Goal: Use online tool/utility: Utilize a website feature to perform a specific function

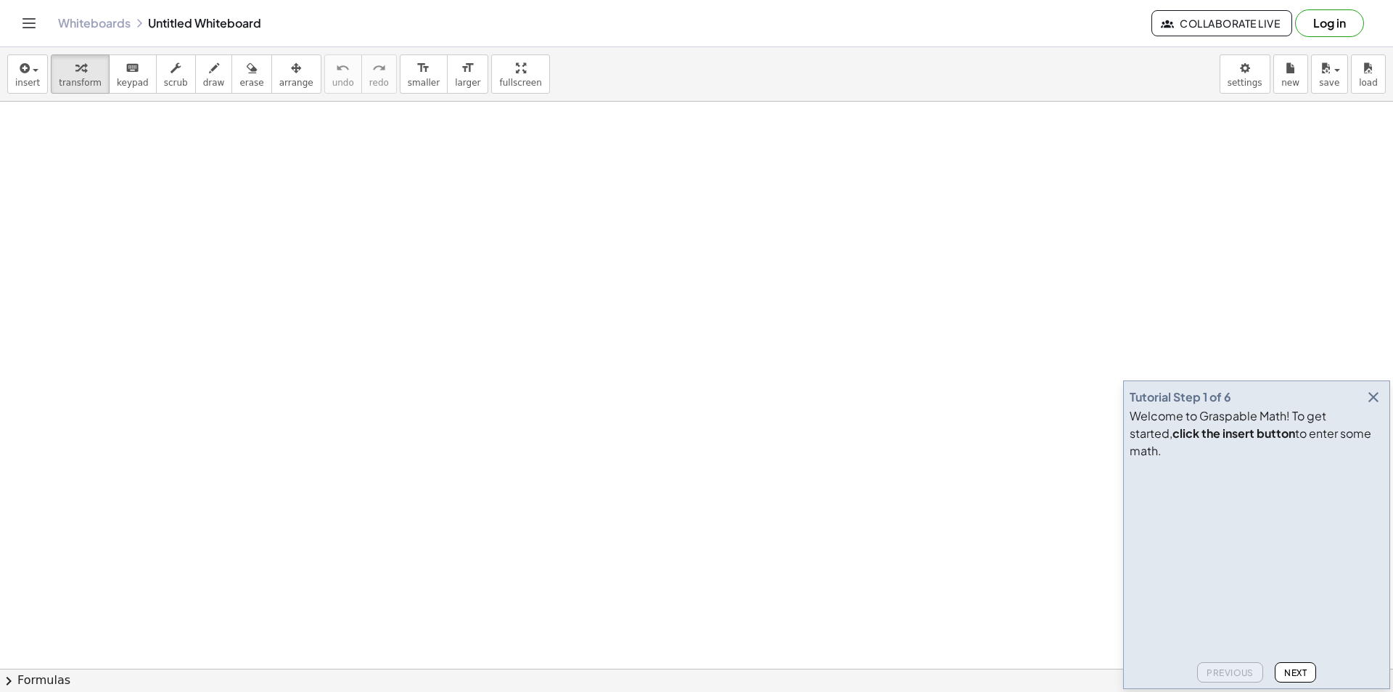
click at [1375, 406] on icon "button" at bounding box center [1373, 396] width 17 height 17
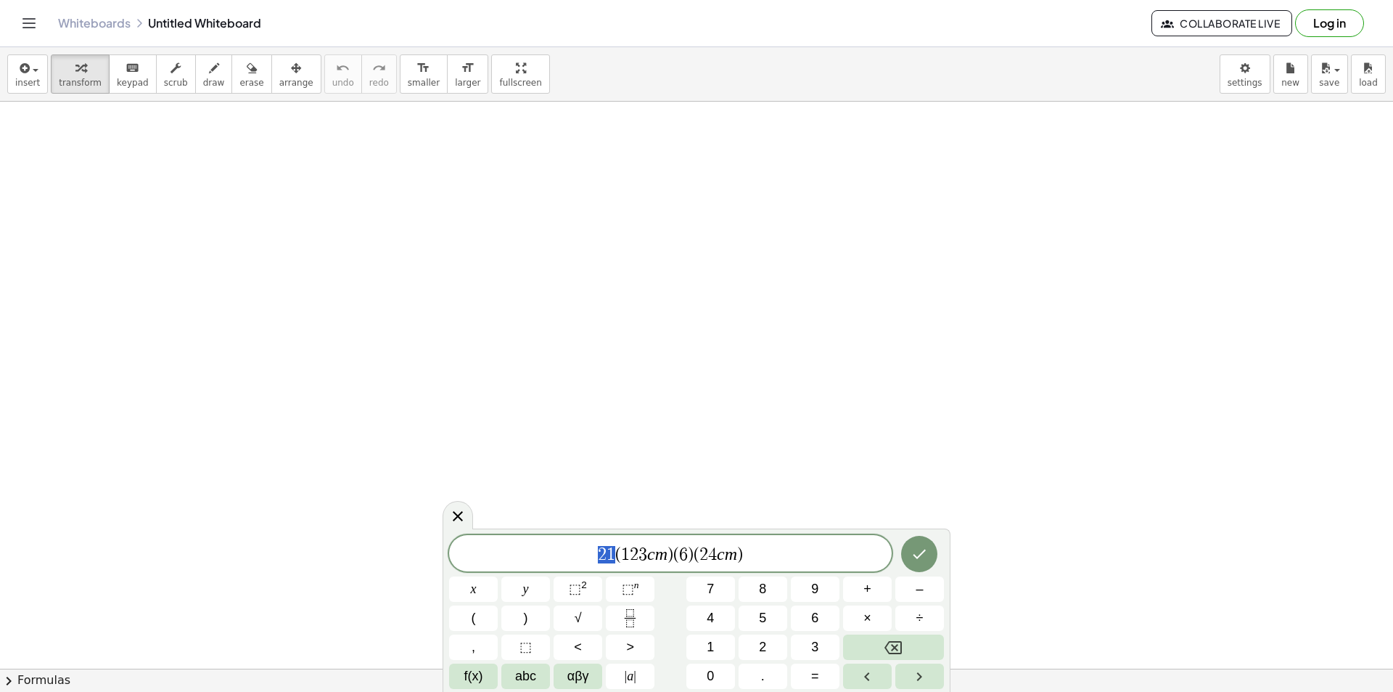
drag, startPoint x: 614, startPoint y: 552, endPoint x: 597, endPoint y: 552, distance: 16.7
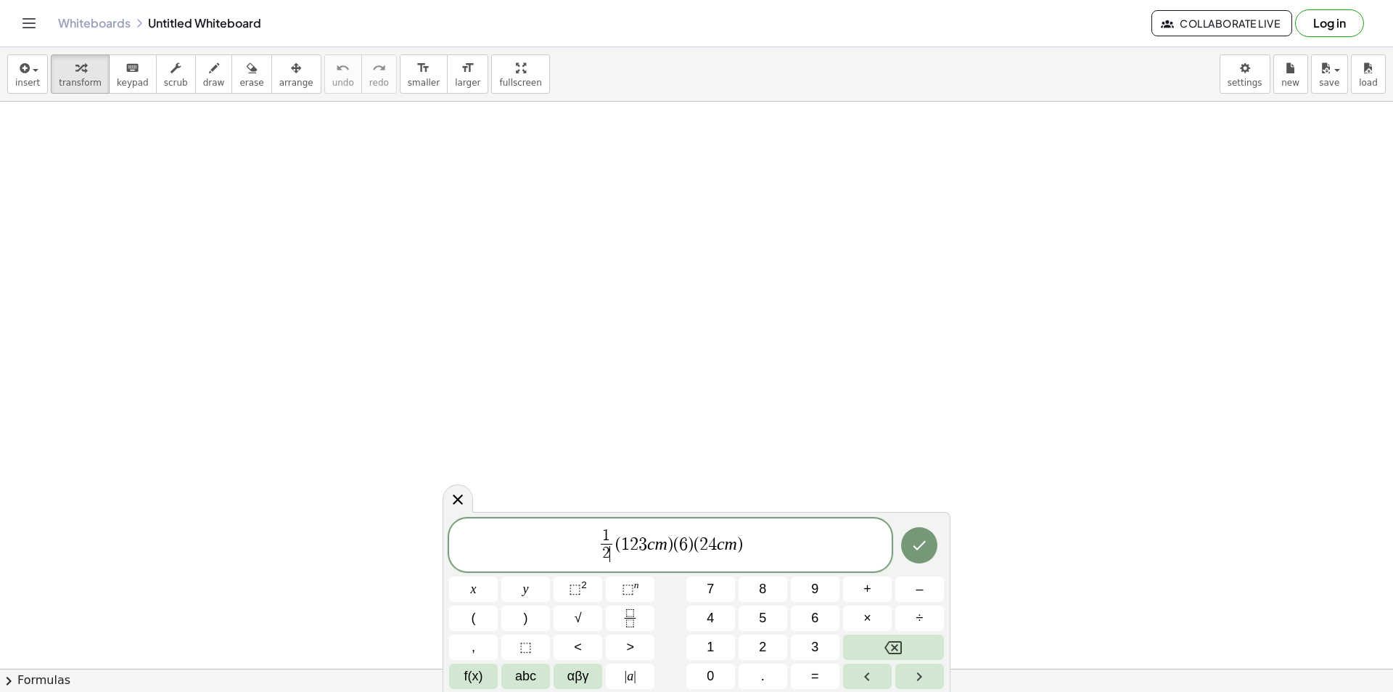
click at [662, 544] on var "m" at bounding box center [661, 542] width 12 height 19
click at [729, 547] on span ")" at bounding box center [730, 543] width 6 height 17
click at [657, 549] on span "2" at bounding box center [654, 543] width 9 height 17
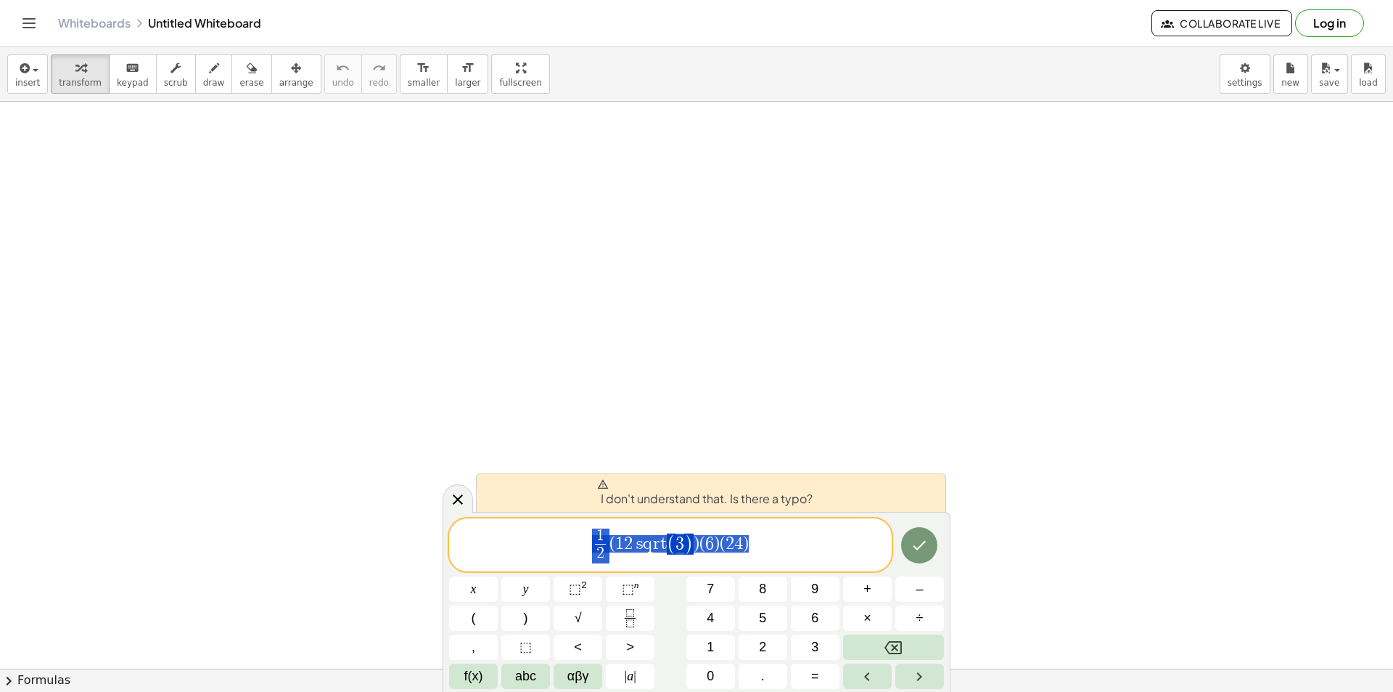
drag, startPoint x: 786, startPoint y: 545, endPoint x: 525, endPoint y: 546, distance: 261.3
click at [525, 546] on span "1 2 ​ ​ ( 1 2 s q r t ( 3 ) ​ ) ( 6 ) ( 2 4 )" at bounding box center [670, 546] width 443 height 38
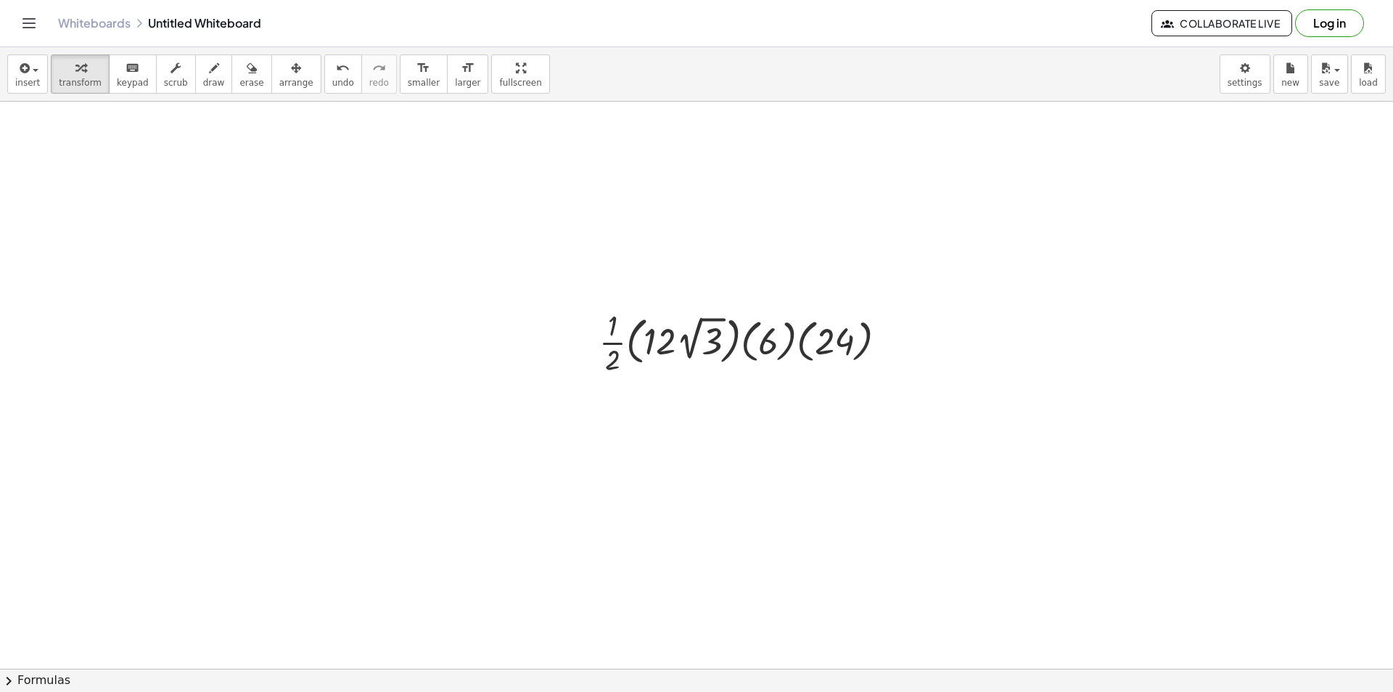
scroll to position [73, 0]
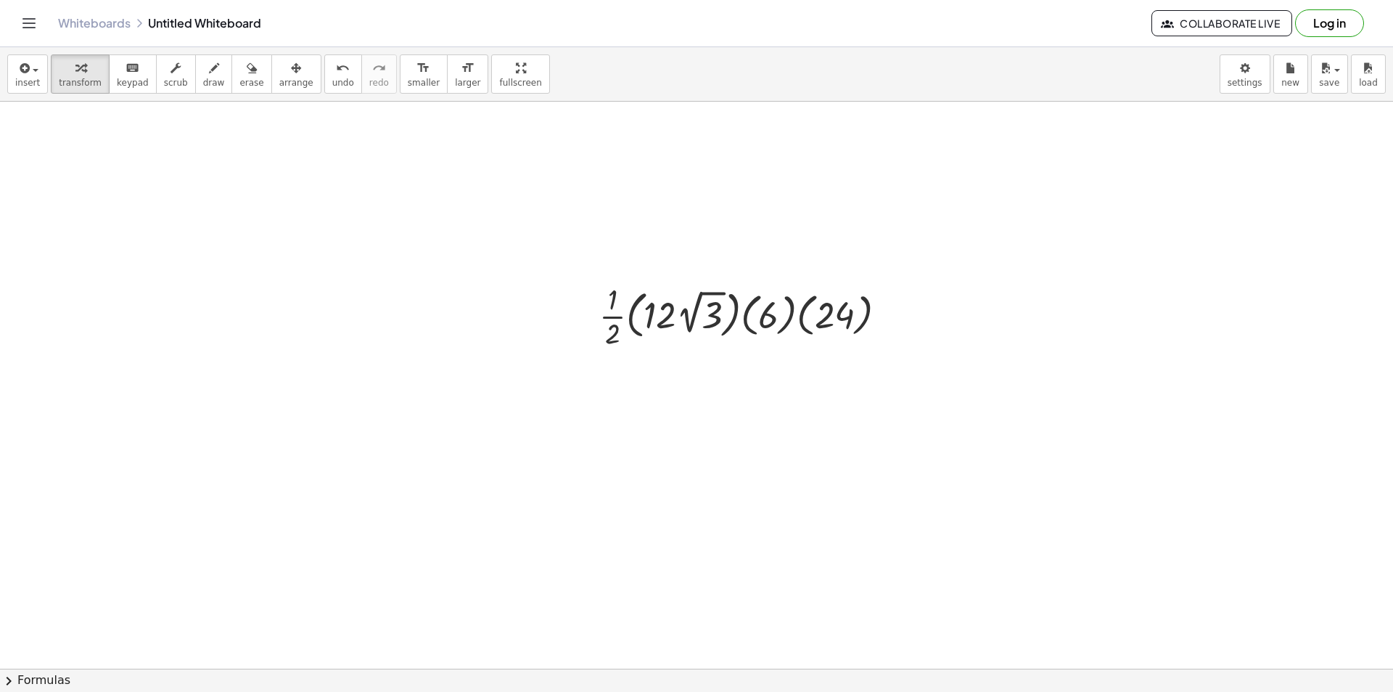
click at [544, 202] on div at bounding box center [696, 643] width 1393 height 1228
click at [607, 235] on div at bounding box center [631, 231] width 147 height 53
click at [619, 239] on div at bounding box center [631, 231] width 147 height 53
click at [653, 206] on div at bounding box center [631, 231] width 147 height 53
click at [607, 231] on div at bounding box center [632, 231] width 200 height 49
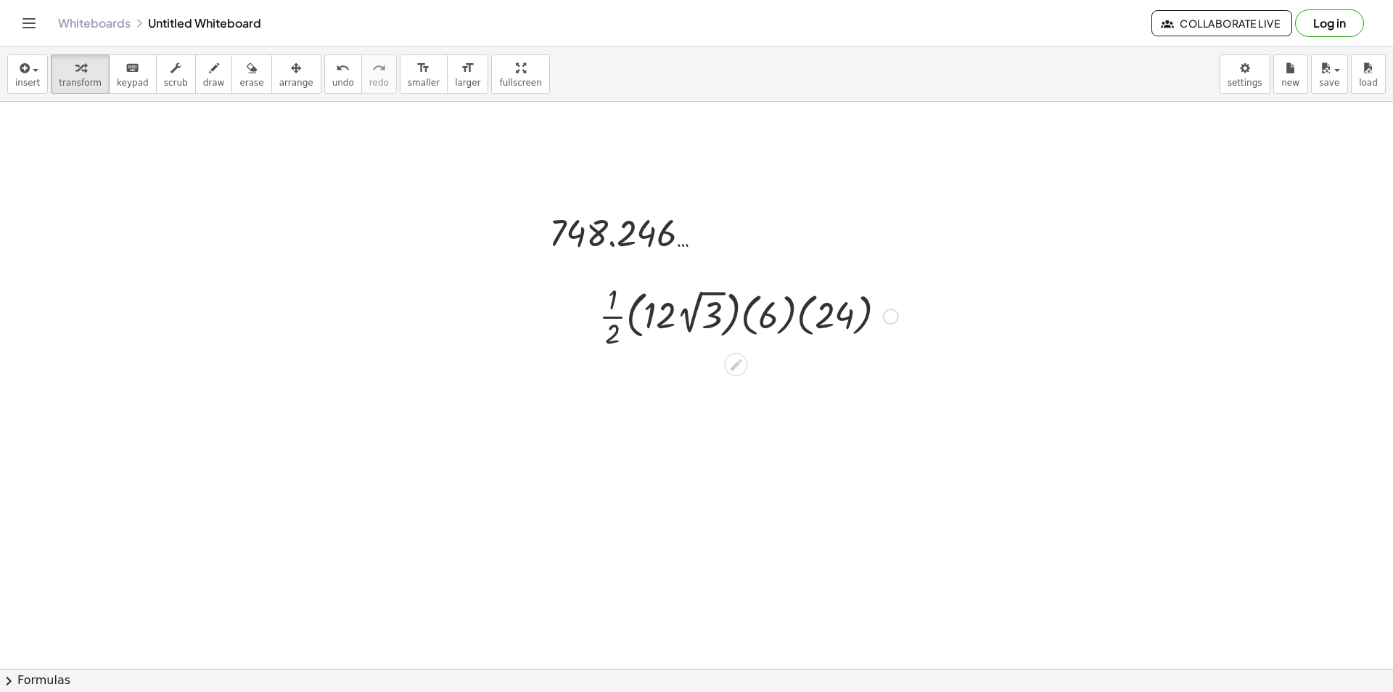
click at [703, 308] on div at bounding box center [749, 315] width 314 height 73
click at [808, 303] on div at bounding box center [749, 315] width 366 height 73
click at [861, 324] on div at bounding box center [749, 315] width 330 height 73
click at [798, 318] on div at bounding box center [749, 315] width 366 height 73
click at [813, 319] on div at bounding box center [749, 315] width 366 height 73
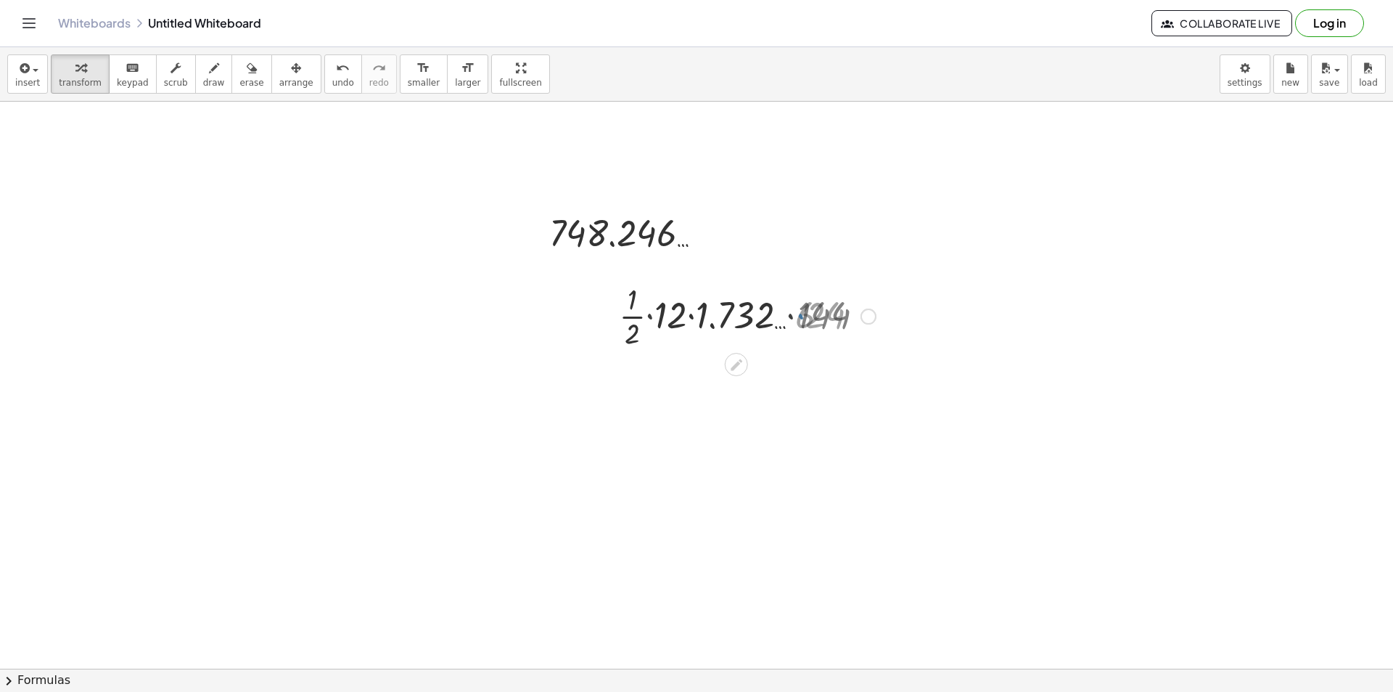
click at [785, 316] on div at bounding box center [749, 315] width 366 height 73
click at [705, 315] on div at bounding box center [749, 315] width 366 height 73
click at [786, 322] on div at bounding box center [749, 315] width 366 height 73
click at [757, 312] on div at bounding box center [749, 315] width 366 height 73
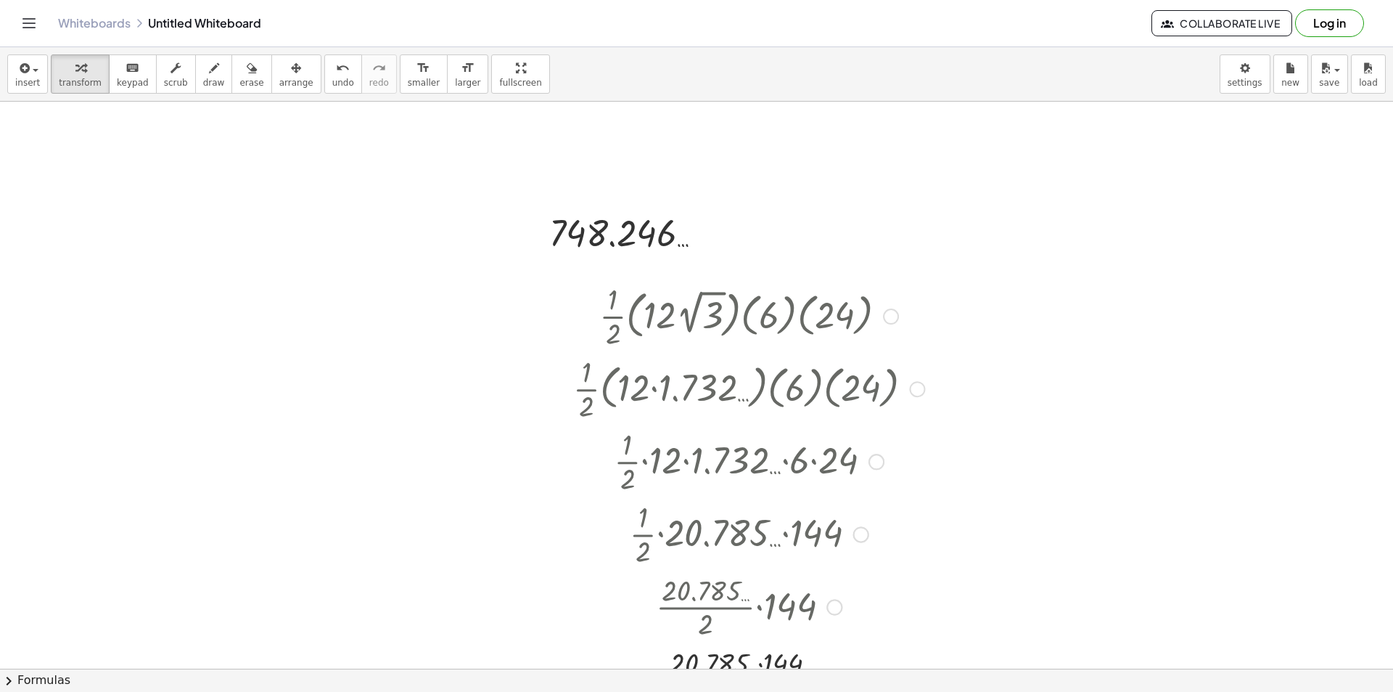
scroll to position [363, 0]
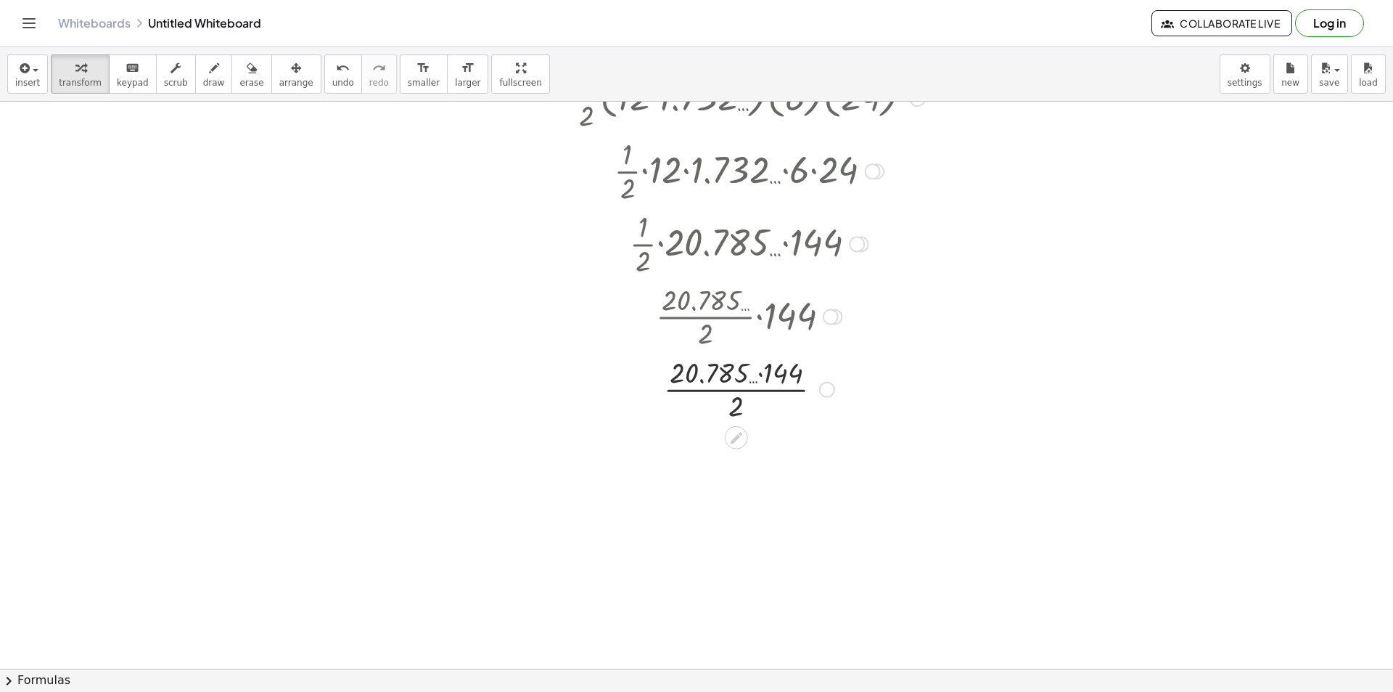
click at [761, 368] on div at bounding box center [749, 388] width 366 height 73
click at [752, 394] on div at bounding box center [749, 388] width 366 height 73
click at [836, 515] on div at bounding box center [833, 523] width 16 height 16
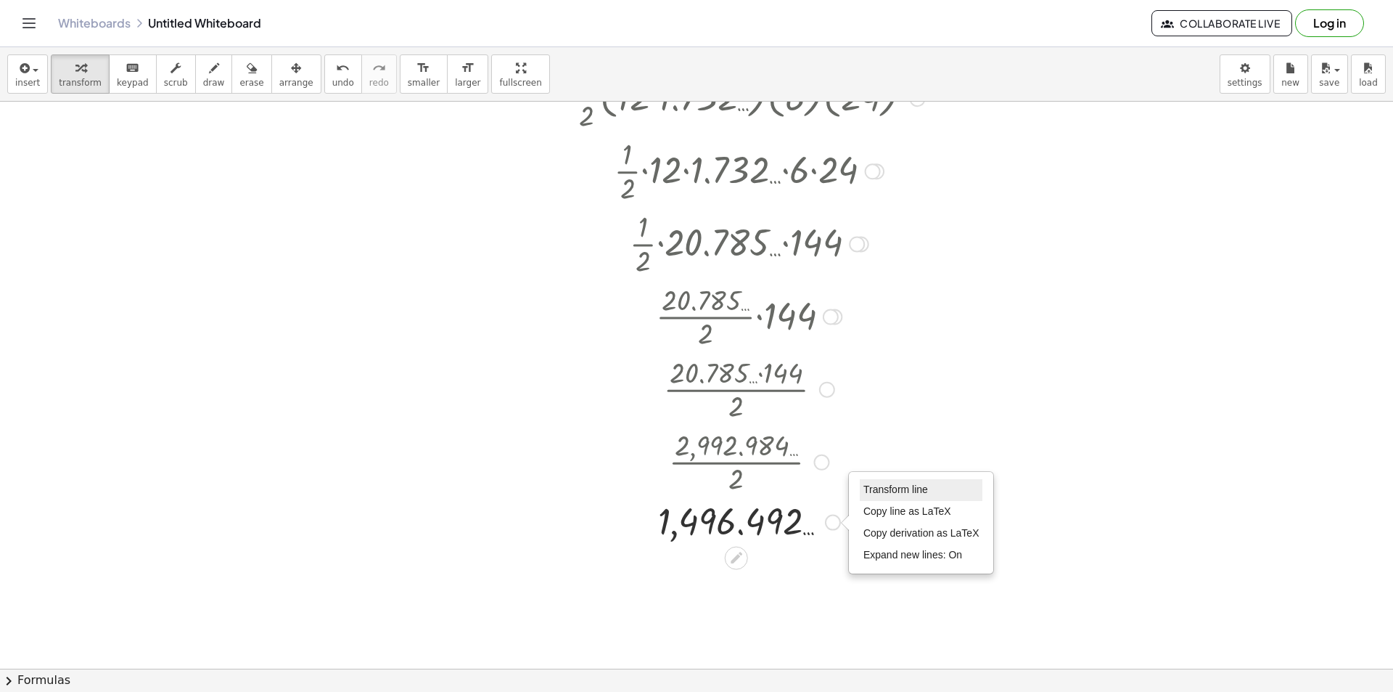
click at [887, 483] on li "Transform line" at bounding box center [921, 490] width 123 height 22
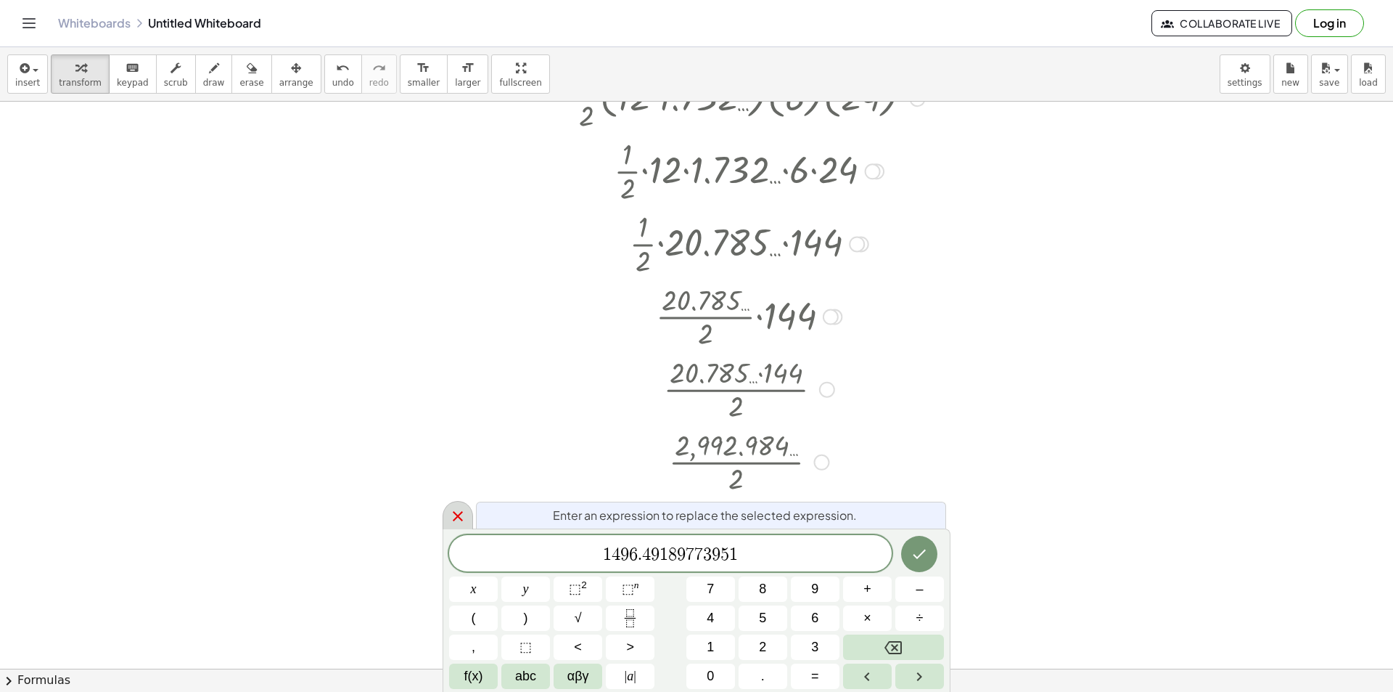
click at [452, 515] on icon at bounding box center [457, 515] width 17 height 17
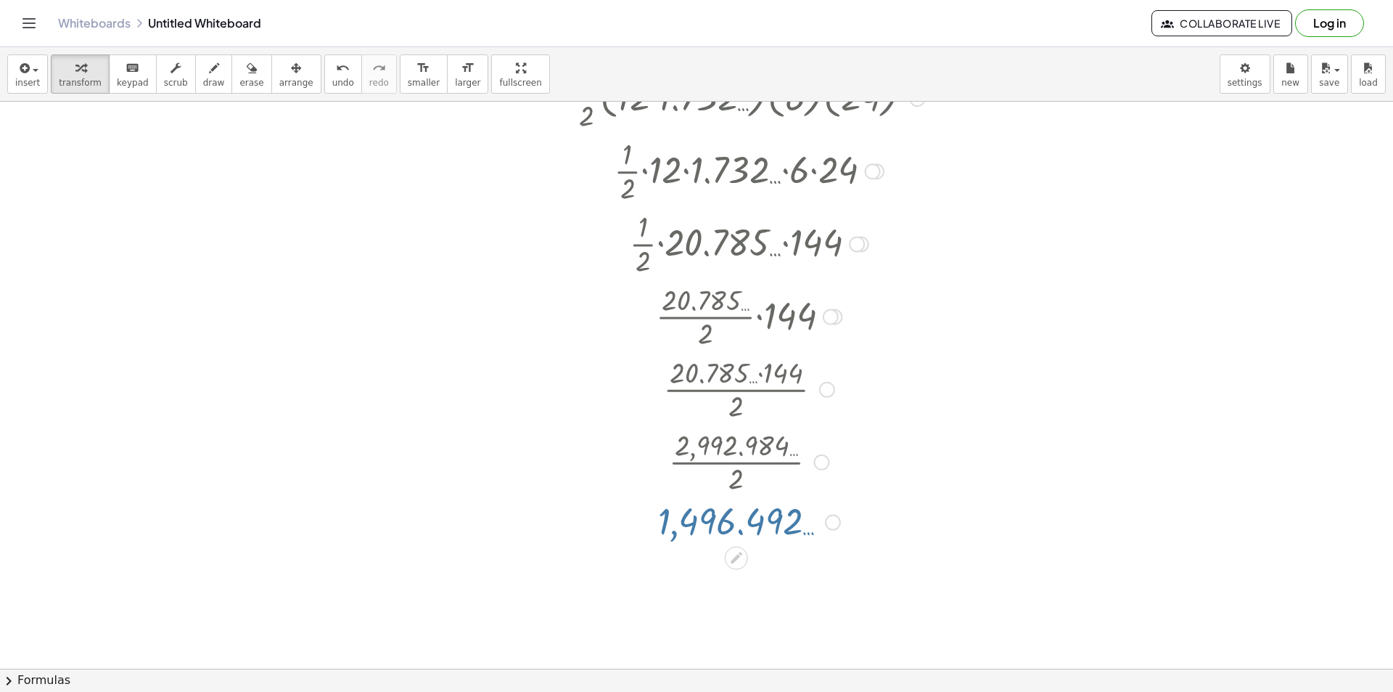
click at [433, 324] on div at bounding box center [696, 353] width 1393 height 1228
click at [539, 334] on div at bounding box center [551, 351] width 209 height 48
click at [636, 351] on div at bounding box center [636, 353] width 16 height 16
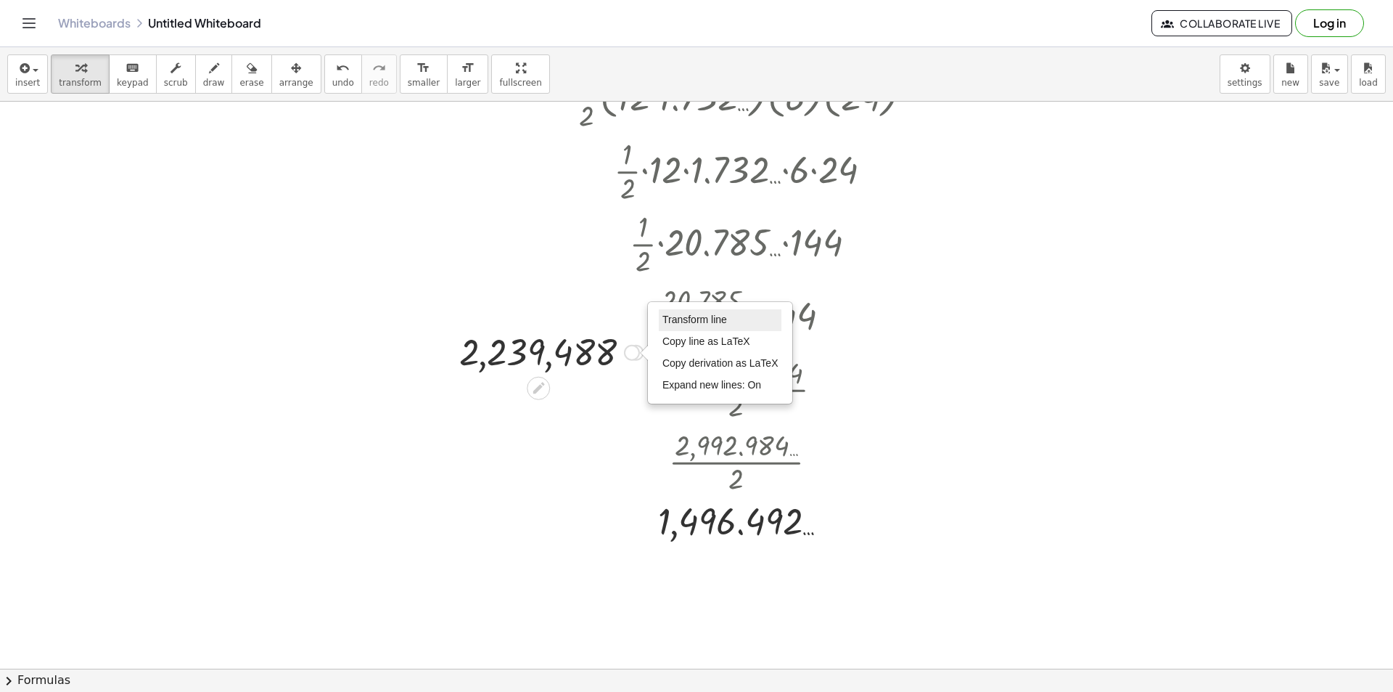
click at [661, 320] on li "Transform line" at bounding box center [720, 320] width 123 height 22
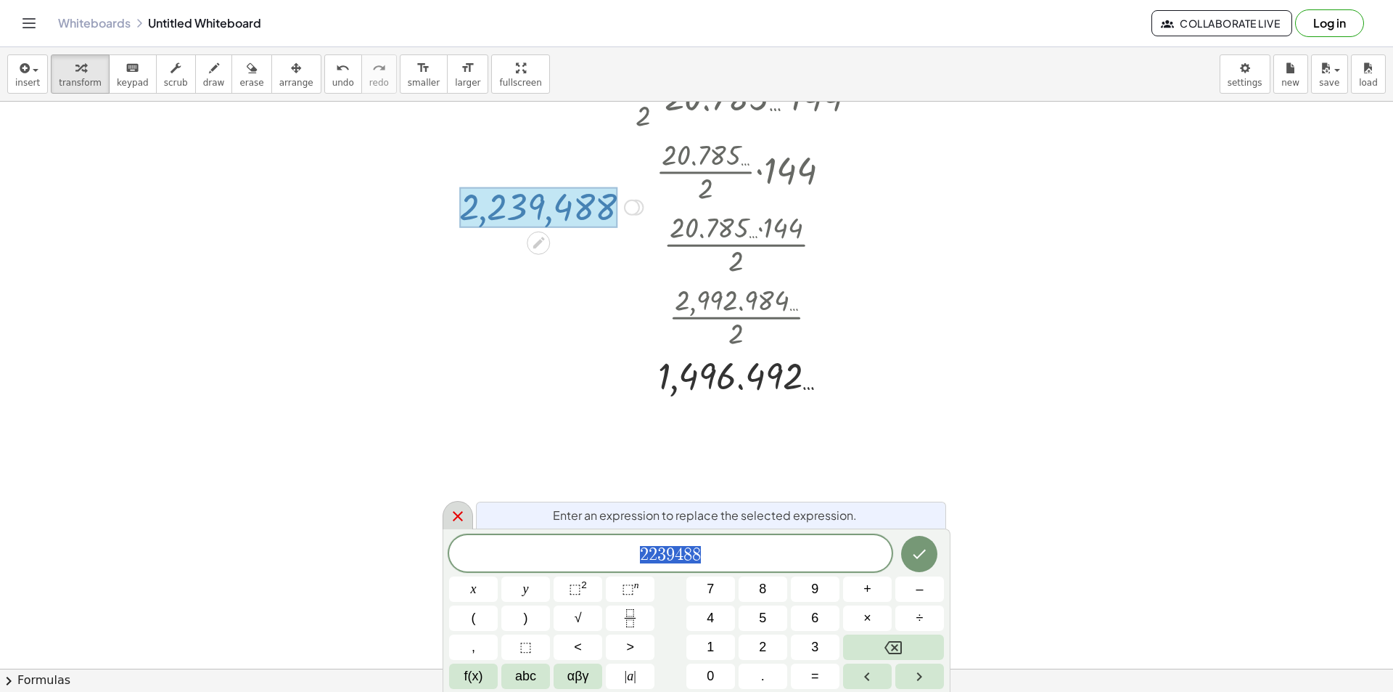
click at [461, 510] on icon at bounding box center [457, 515] width 17 height 17
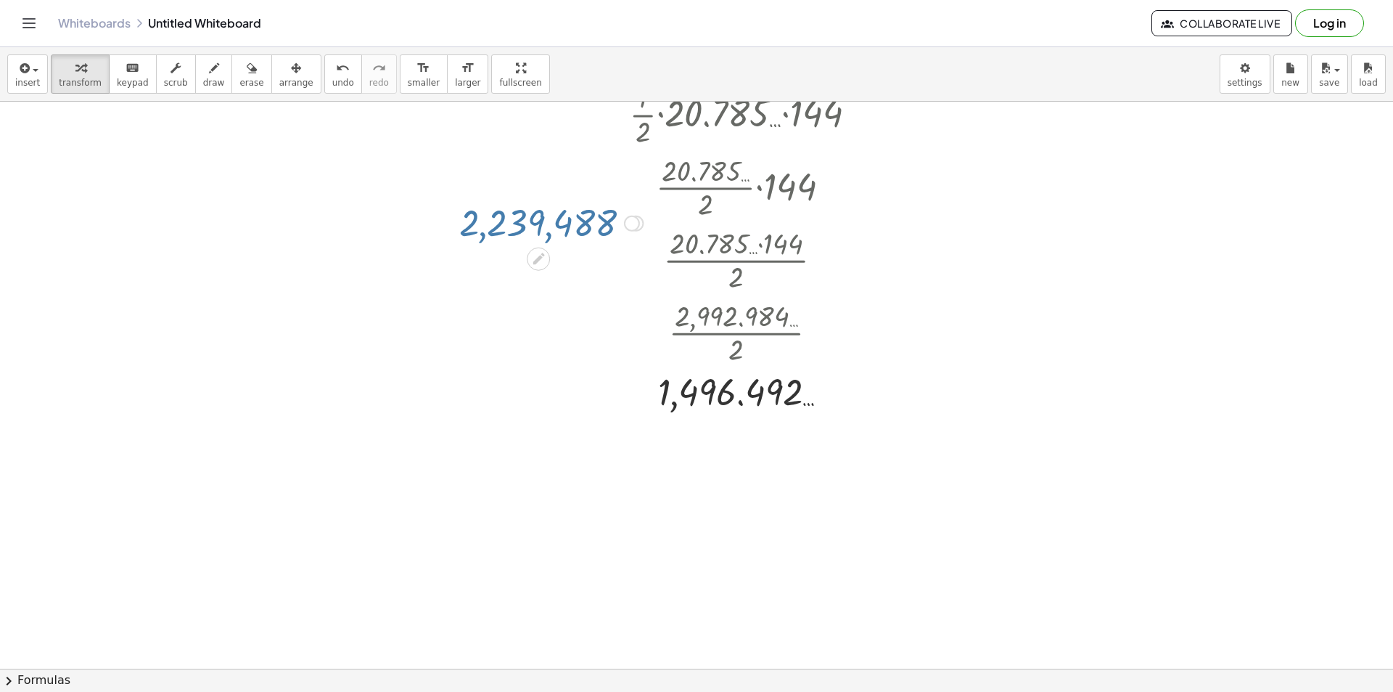
click at [508, 473] on div at bounding box center [696, 224] width 1393 height 1228
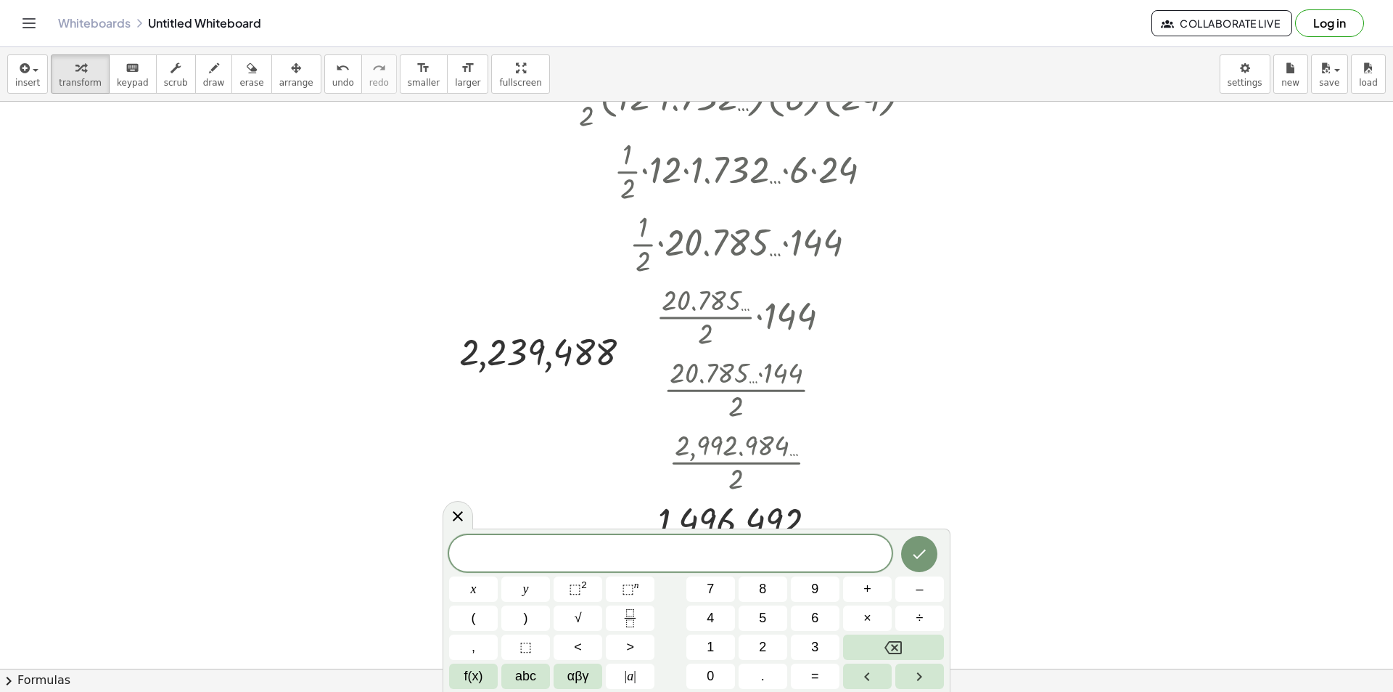
scroll to position [661, 0]
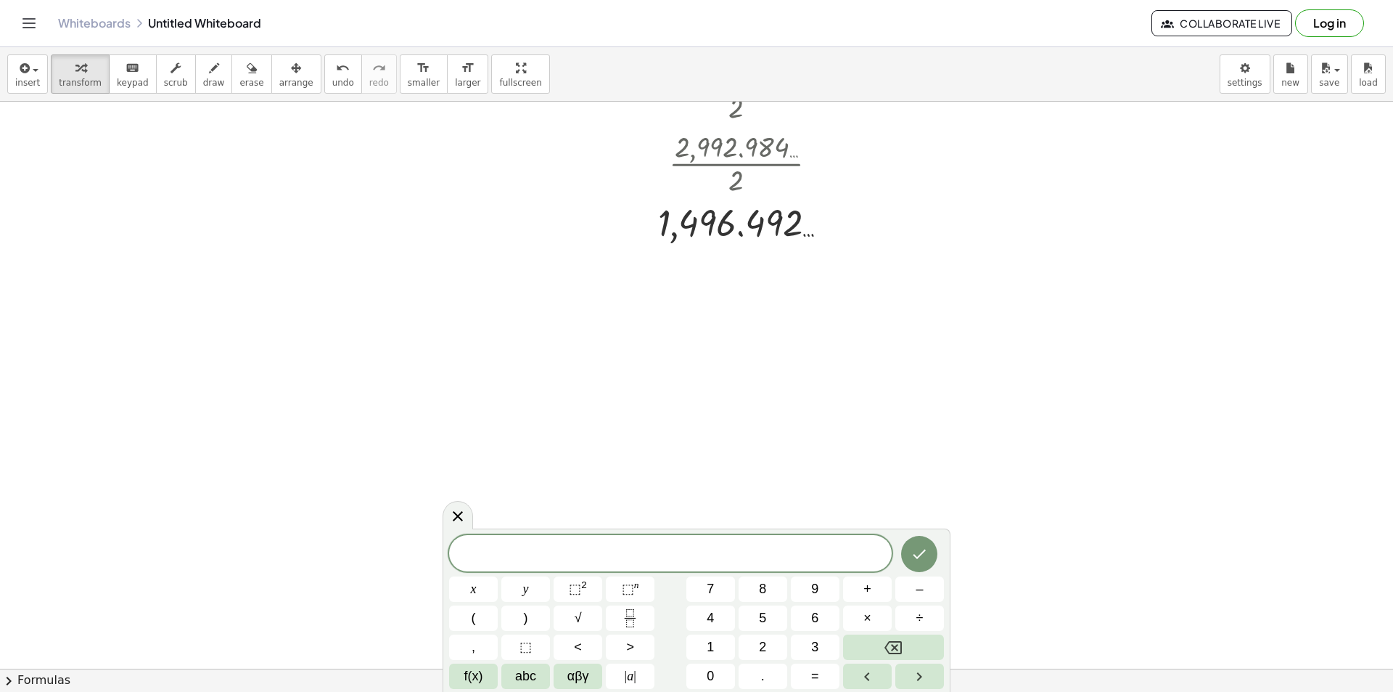
click at [534, 387] on div at bounding box center [696, 290] width 1393 height 1700
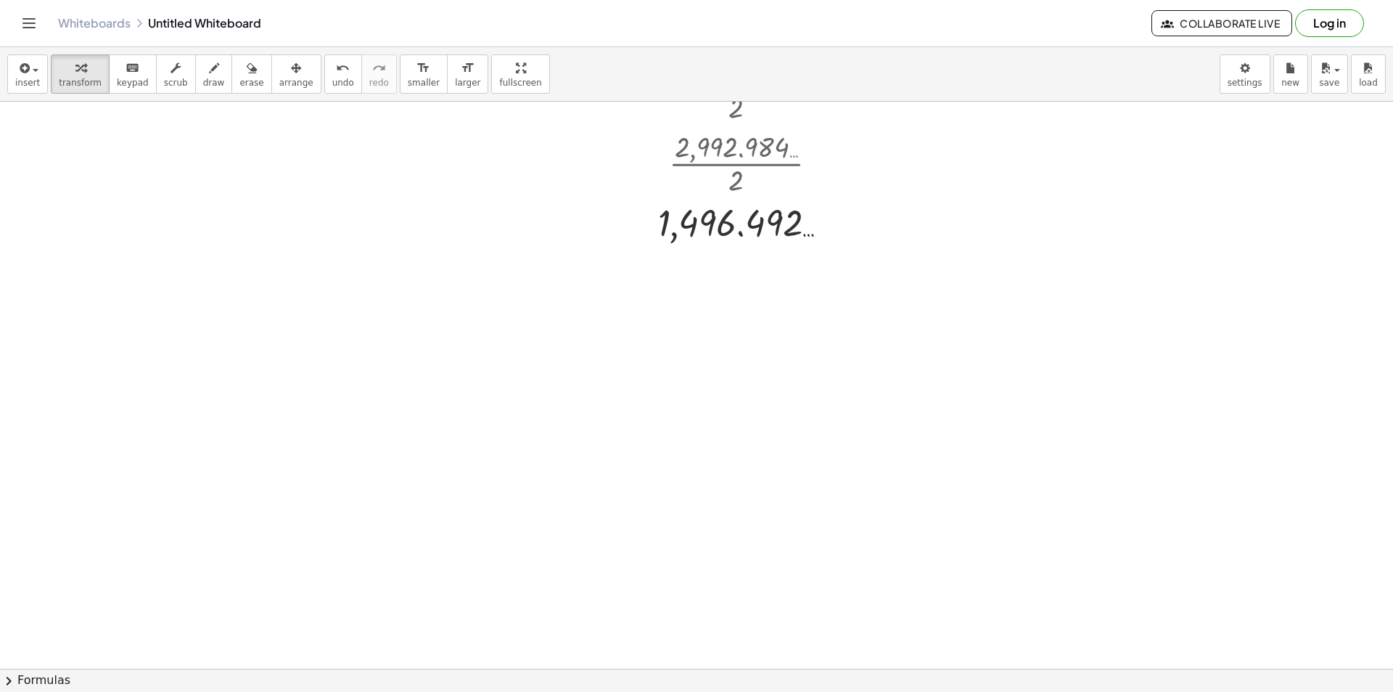
click at [530, 382] on div at bounding box center [696, 290] width 1393 height 1700
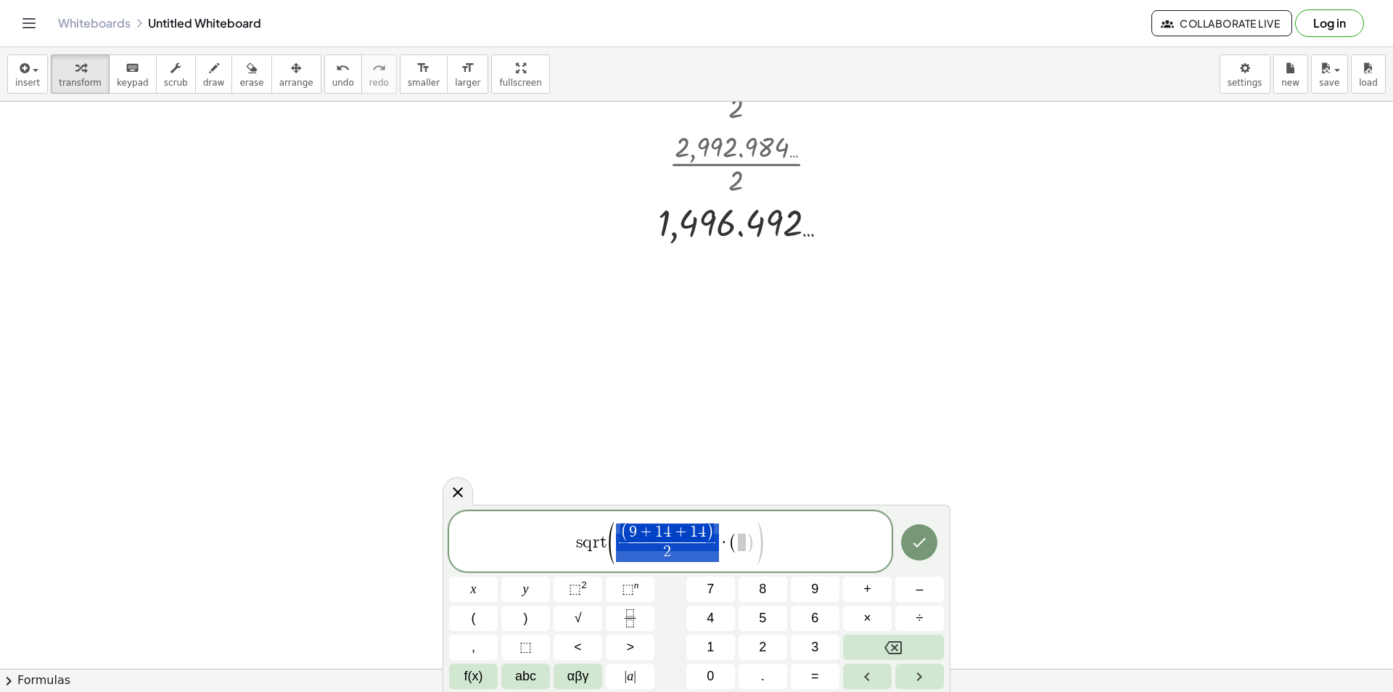
drag, startPoint x: 723, startPoint y: 541, endPoint x: 626, endPoint y: 540, distance: 97.3
click at [626, 540] on span "( 9 + 1 4 + 1 4 ) 2 ​ · ( )" at bounding box center [685, 542] width 139 height 38
click at [739, 541] on span at bounding box center [742, 541] width 8 height 17
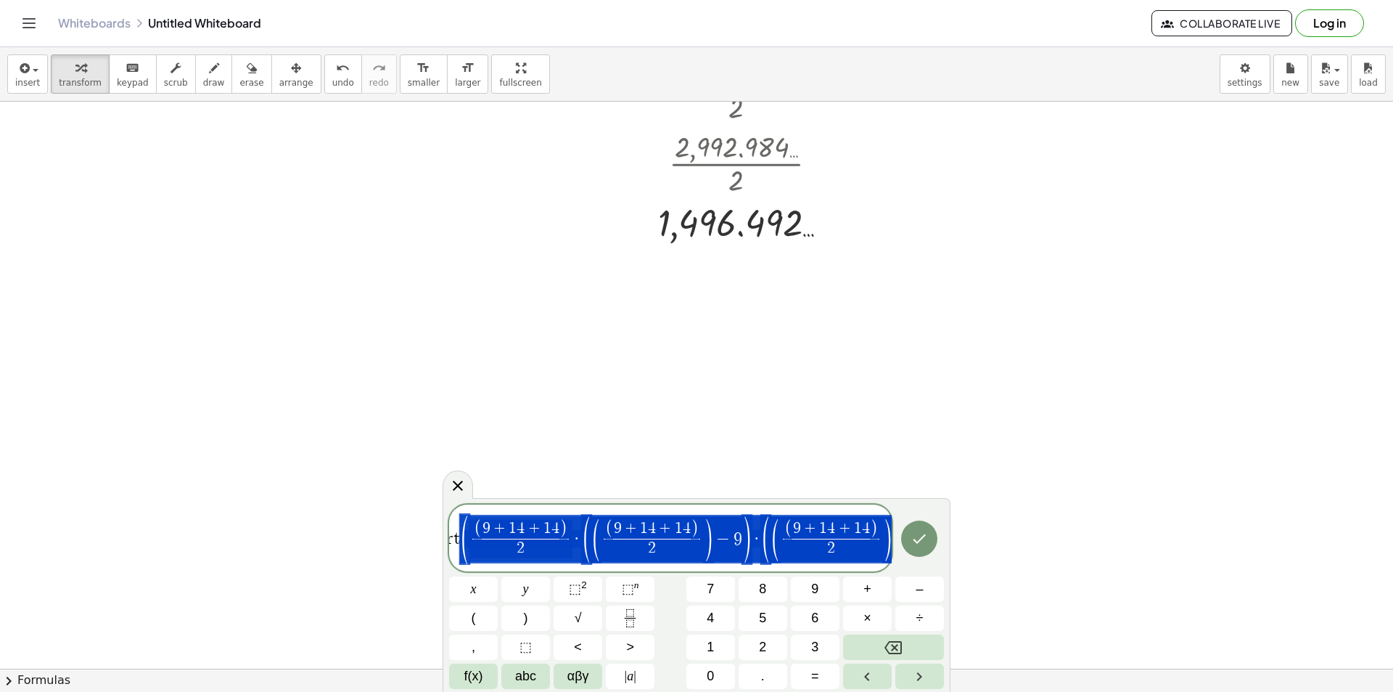
scroll to position [0, 70]
drag, startPoint x: 869, startPoint y: 536, endPoint x: 1126, endPoint y: 549, distance: 256.5
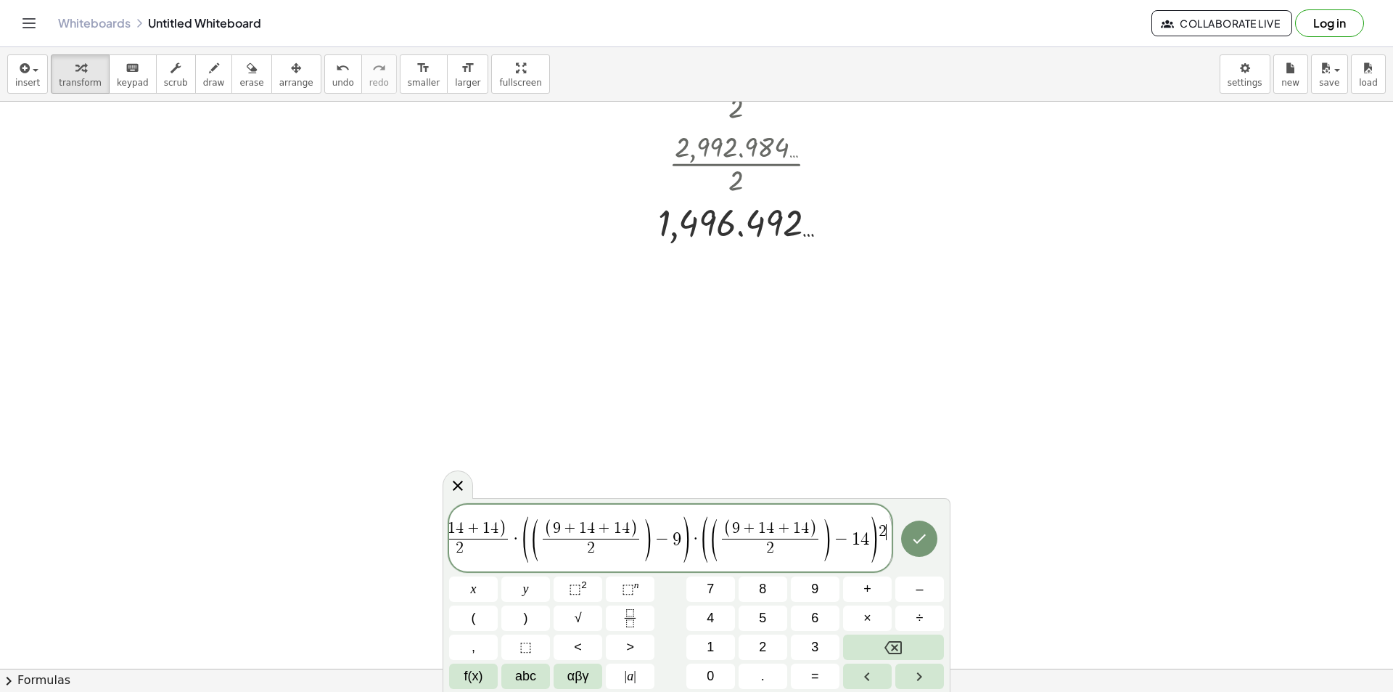
scroll to position [0, 87]
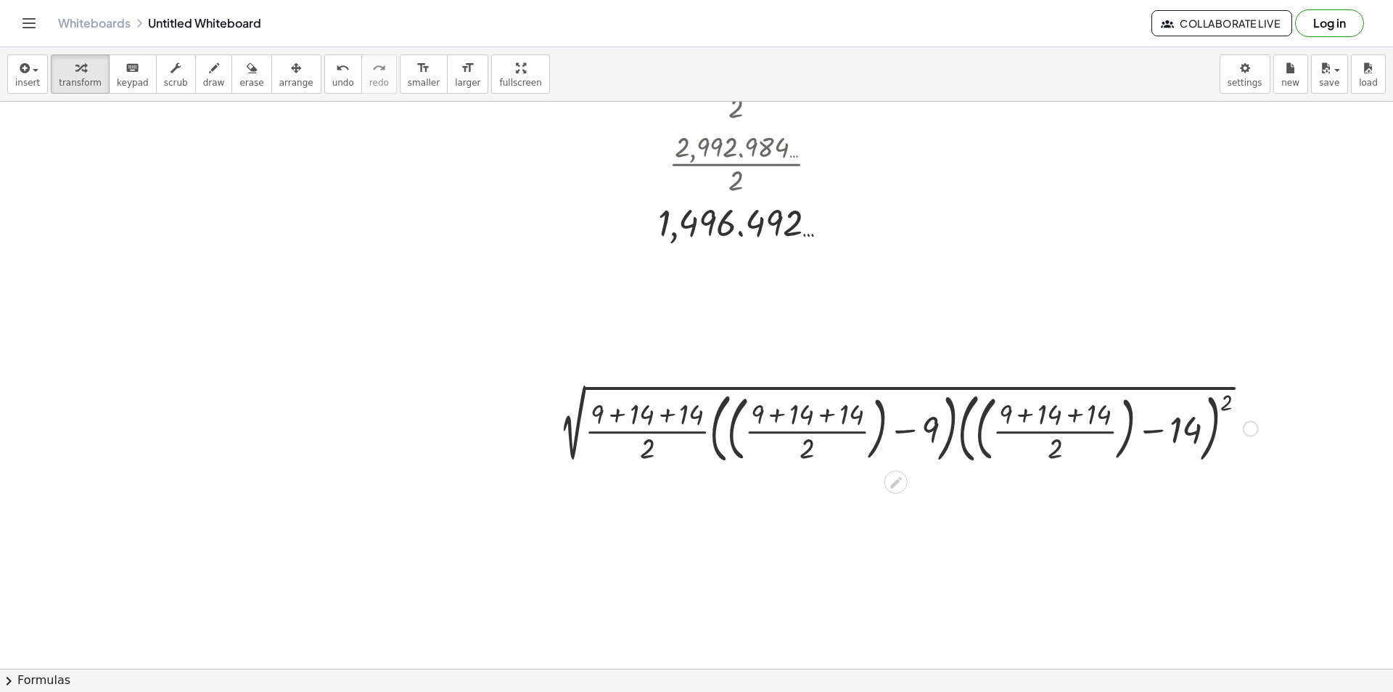
click at [678, 432] on div at bounding box center [904, 426] width 721 height 83
click at [668, 417] on div at bounding box center [904, 426] width 721 height 83
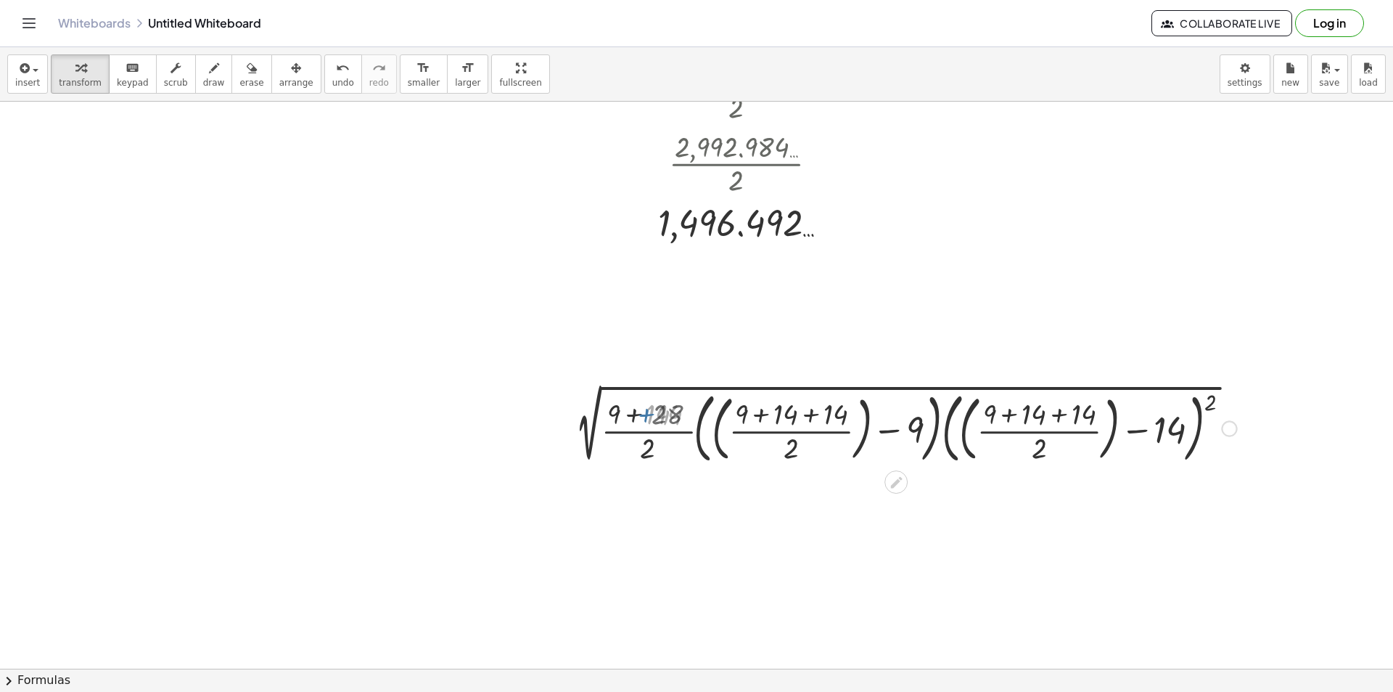
click at [637, 414] on div at bounding box center [905, 426] width 679 height 83
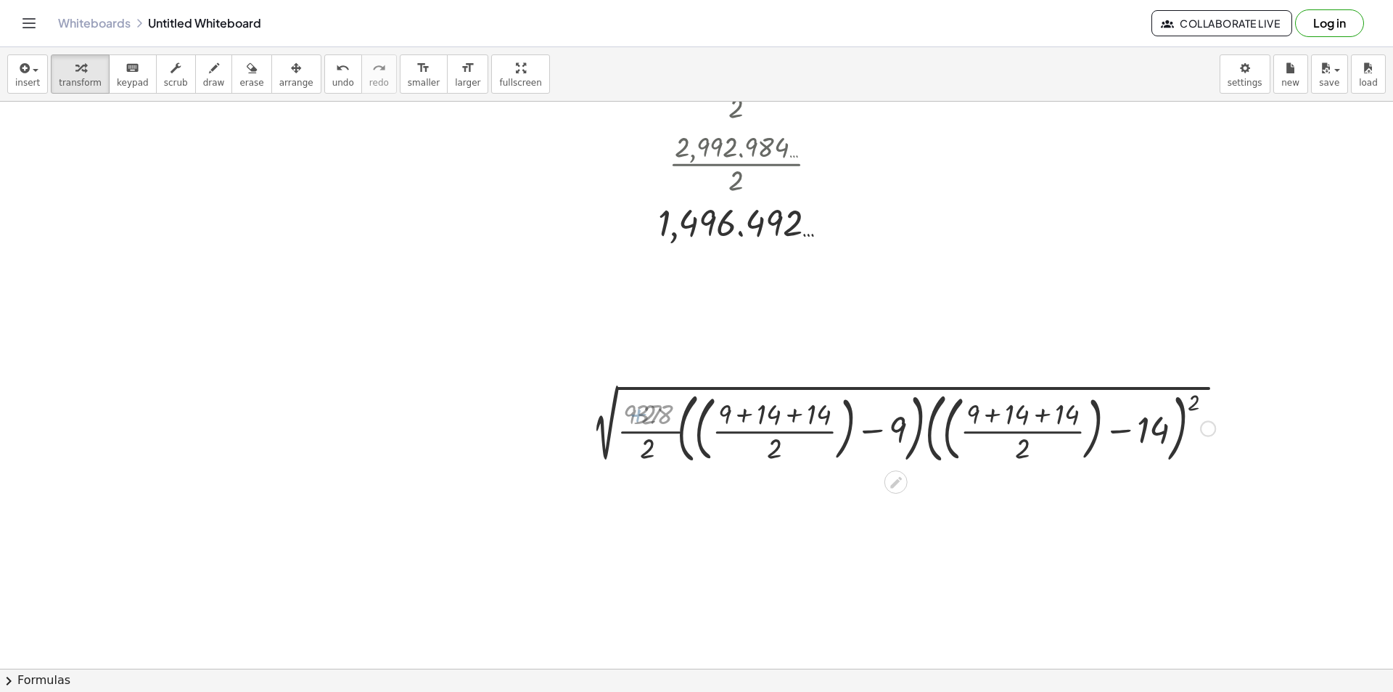
click at [750, 414] on div at bounding box center [904, 426] width 721 height 83
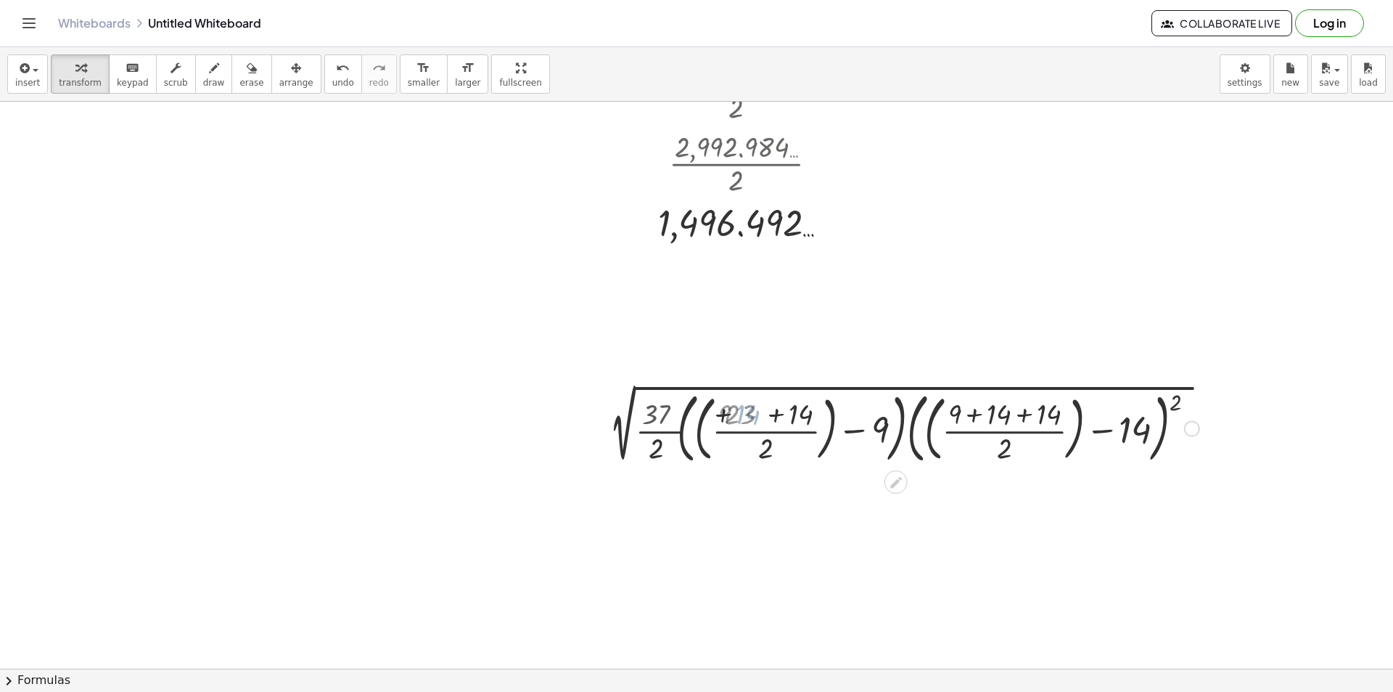
click at [777, 414] on div at bounding box center [904, 426] width 721 height 83
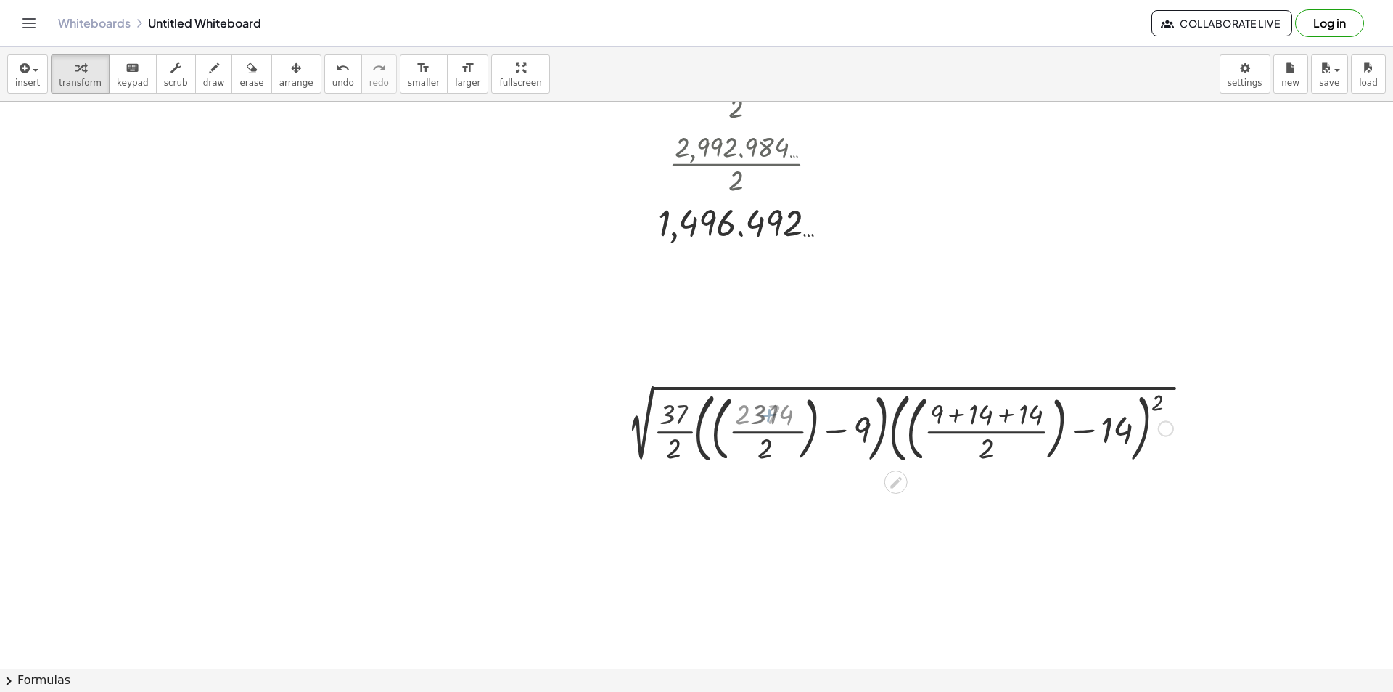
click at [949, 414] on div at bounding box center [904, 426] width 721 height 83
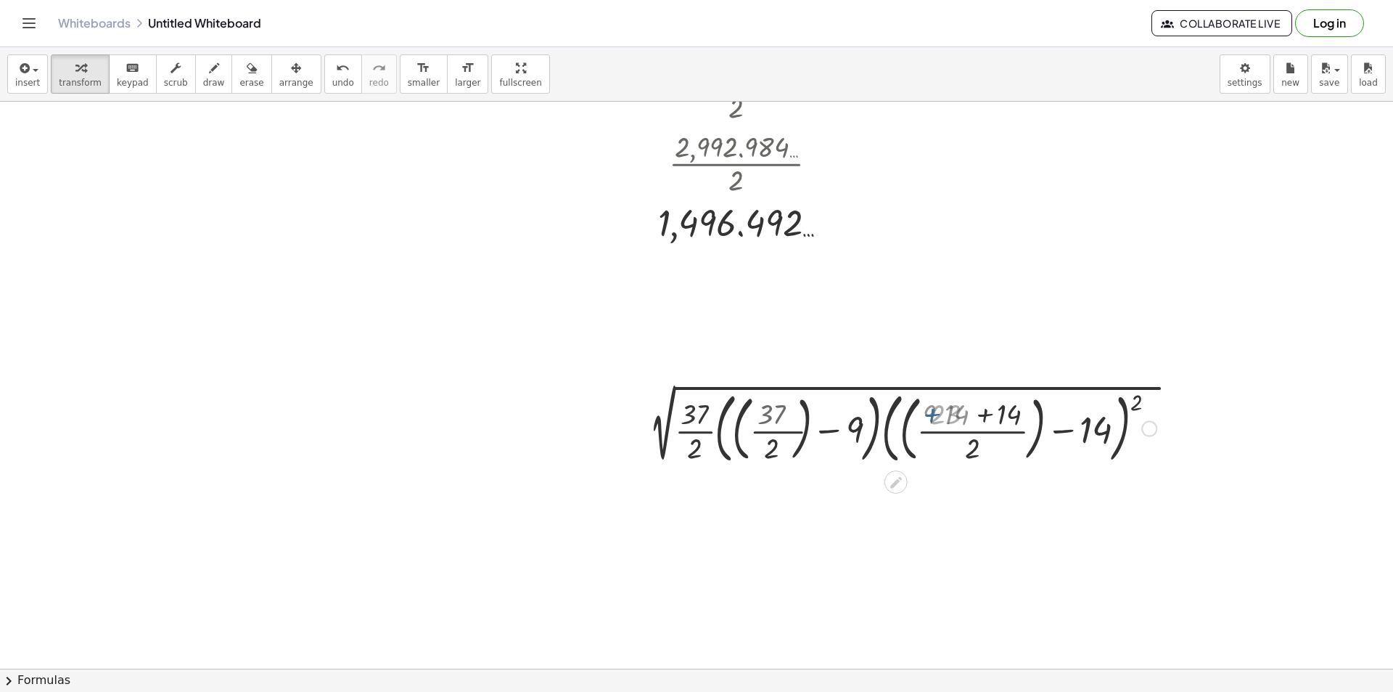
click at [992, 417] on div at bounding box center [904, 426] width 721 height 83
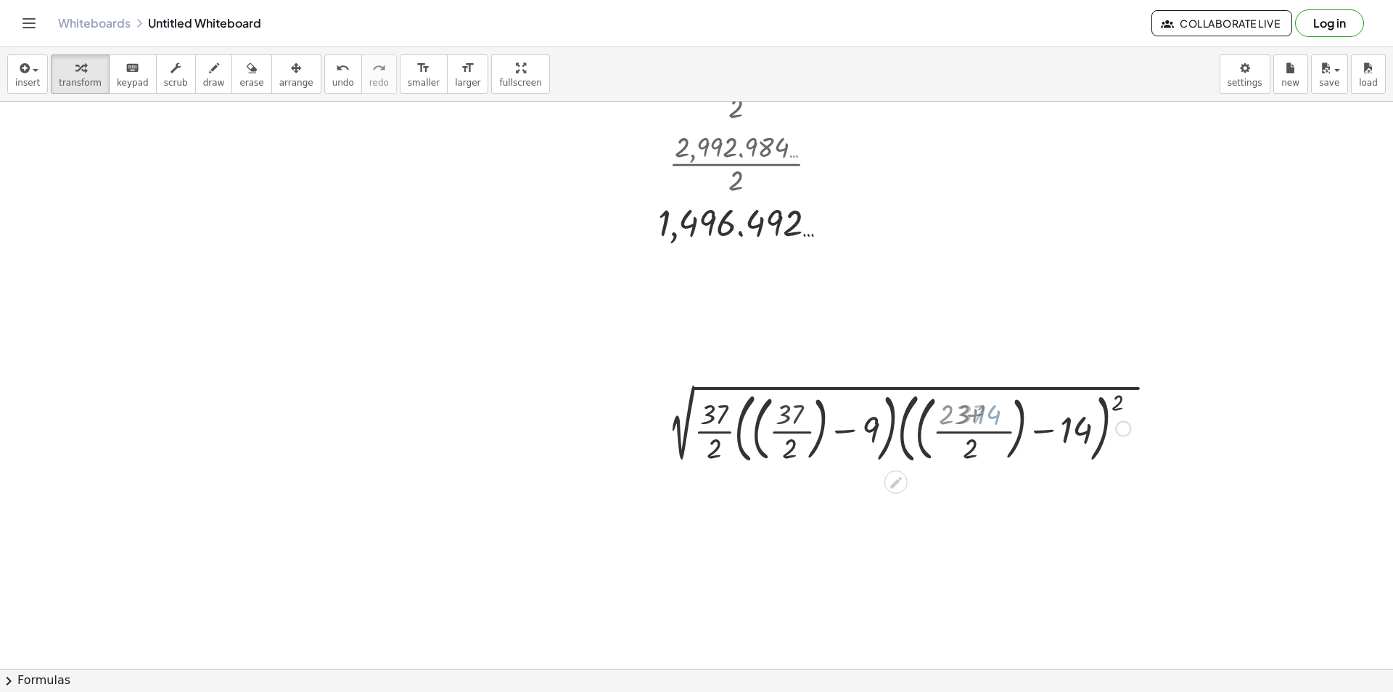
click at [971, 437] on div at bounding box center [904, 426] width 721 height 83
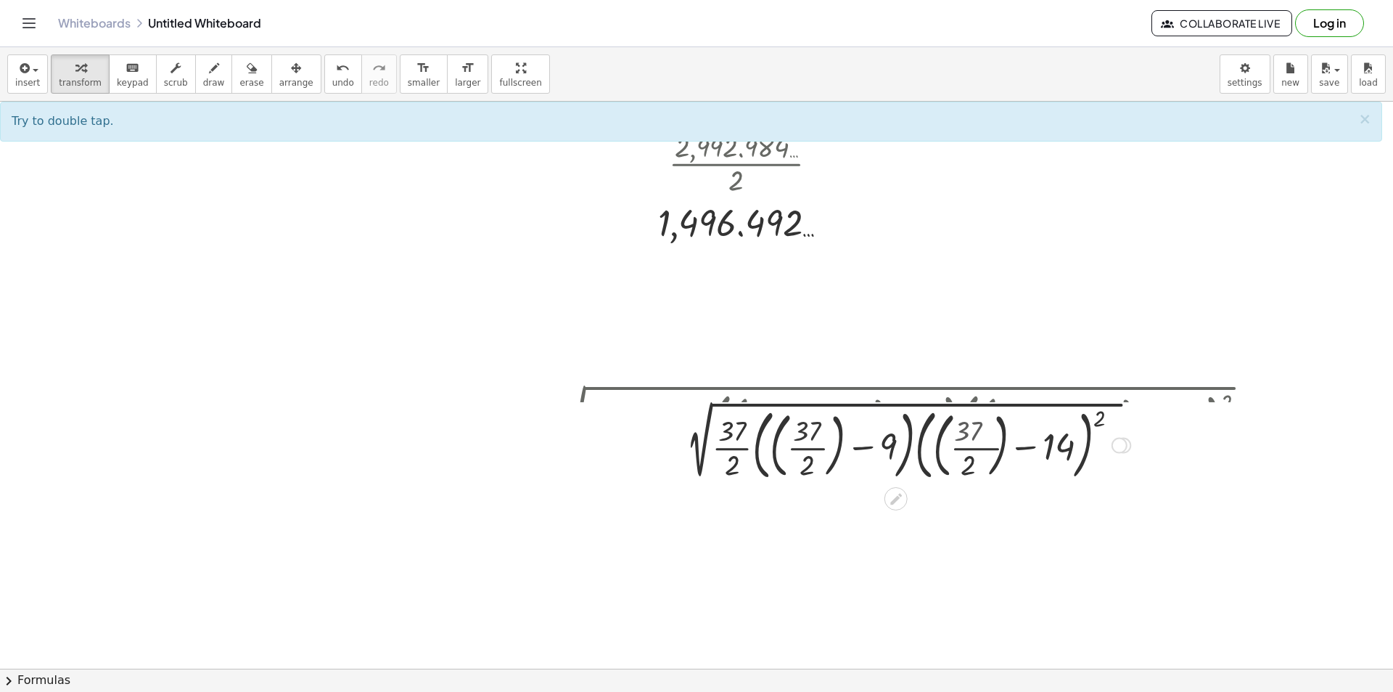
click at [798, 427] on div at bounding box center [904, 443] width 721 height 83
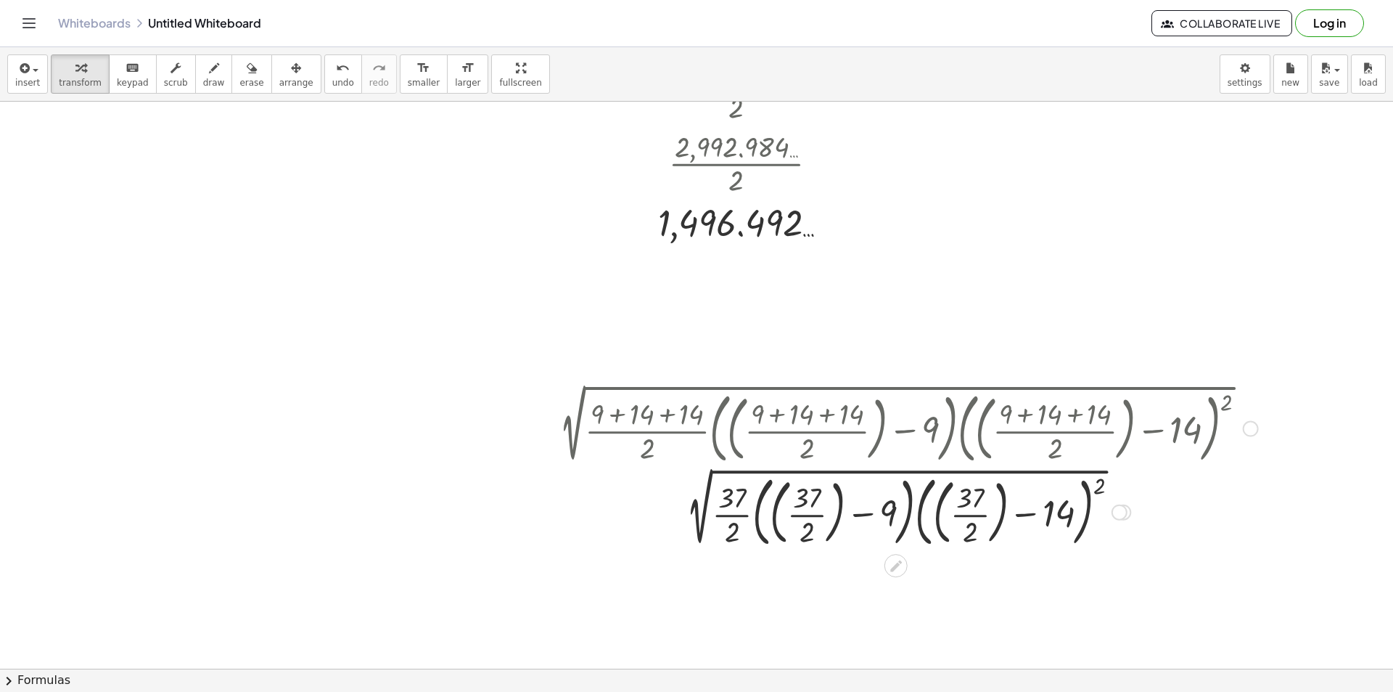
click at [804, 512] on div at bounding box center [904, 510] width 721 height 83
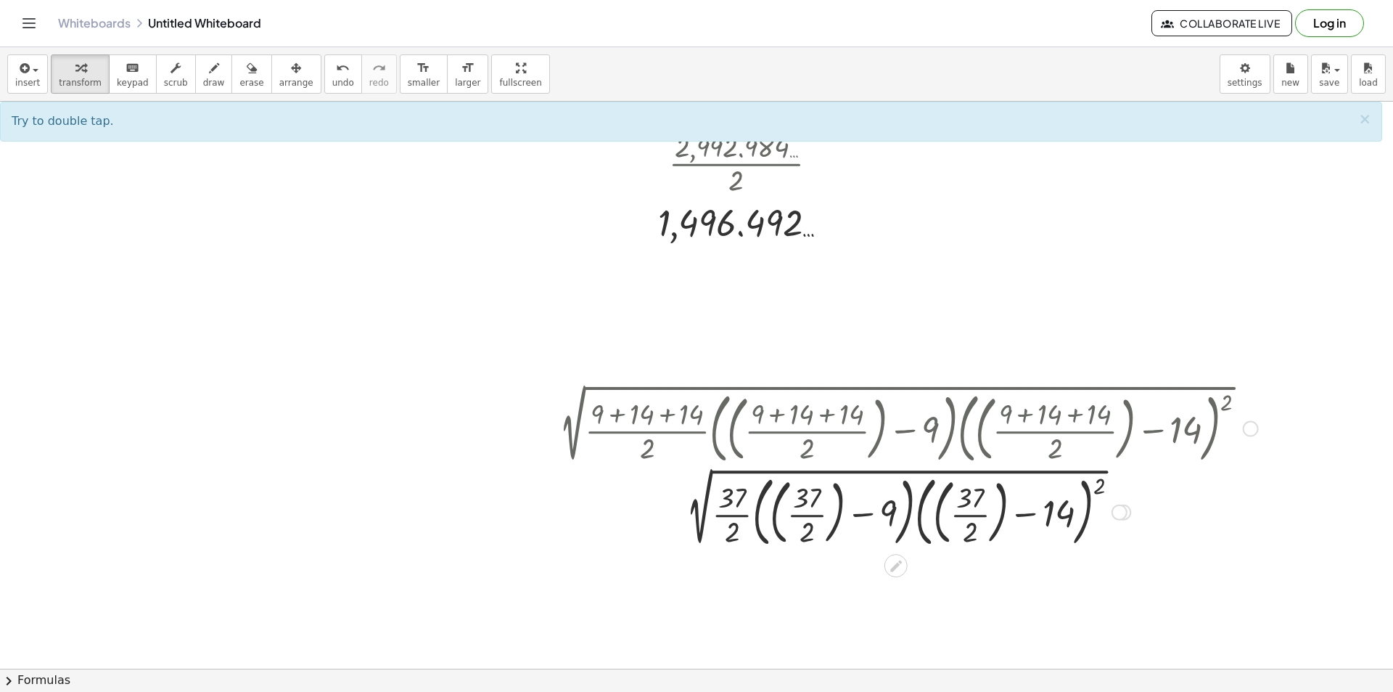
click at [742, 517] on div at bounding box center [904, 510] width 721 height 83
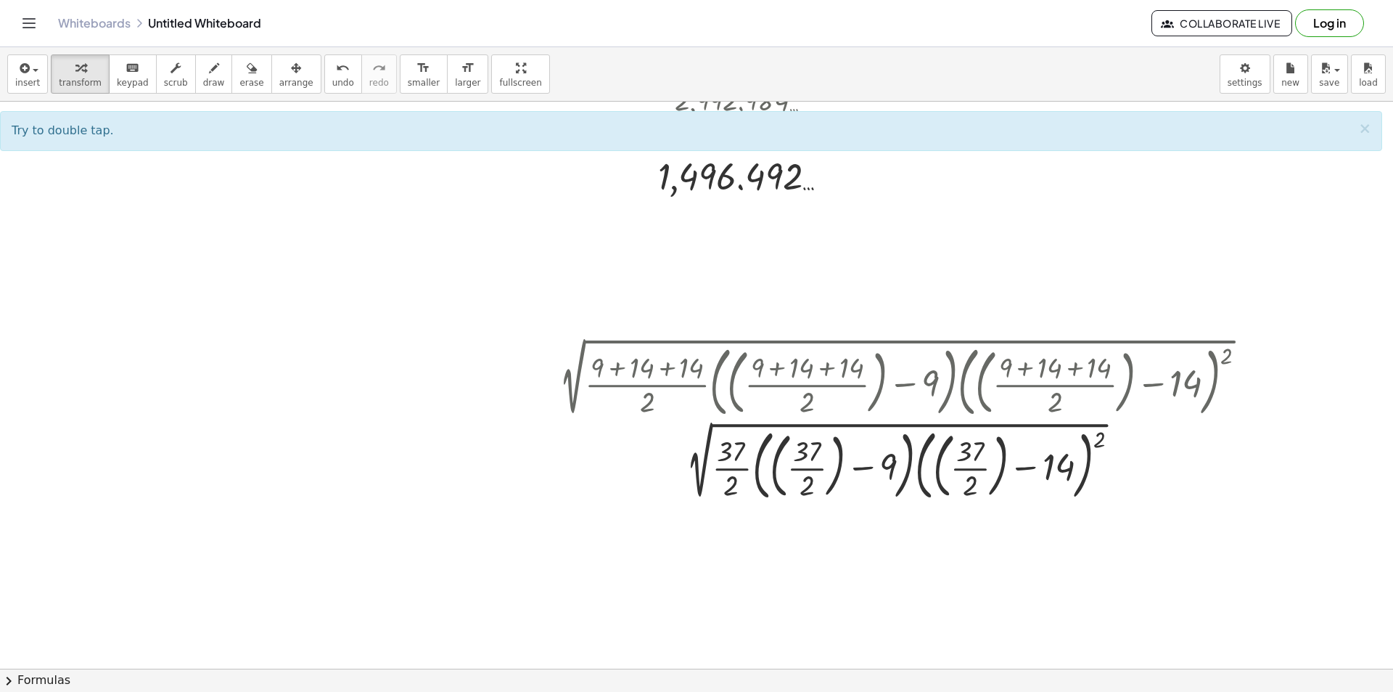
scroll to position [734, 0]
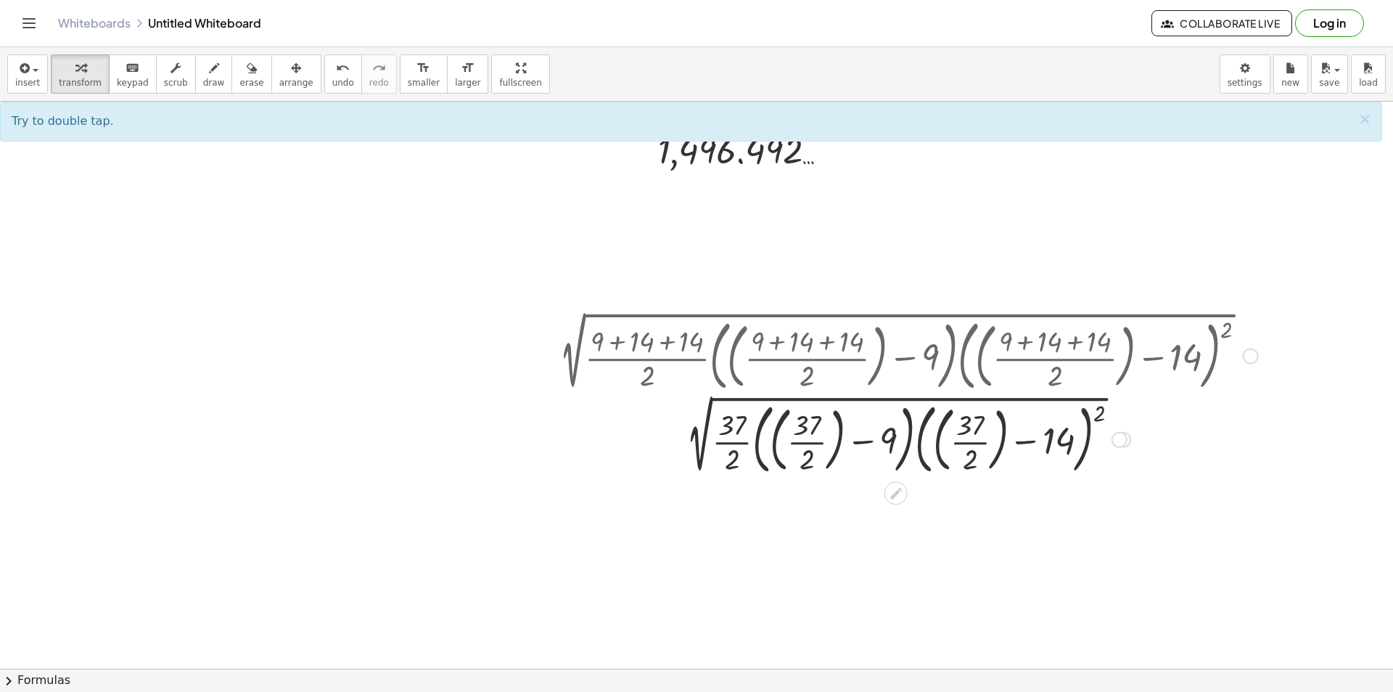
click at [869, 440] on div at bounding box center [904, 437] width 721 height 83
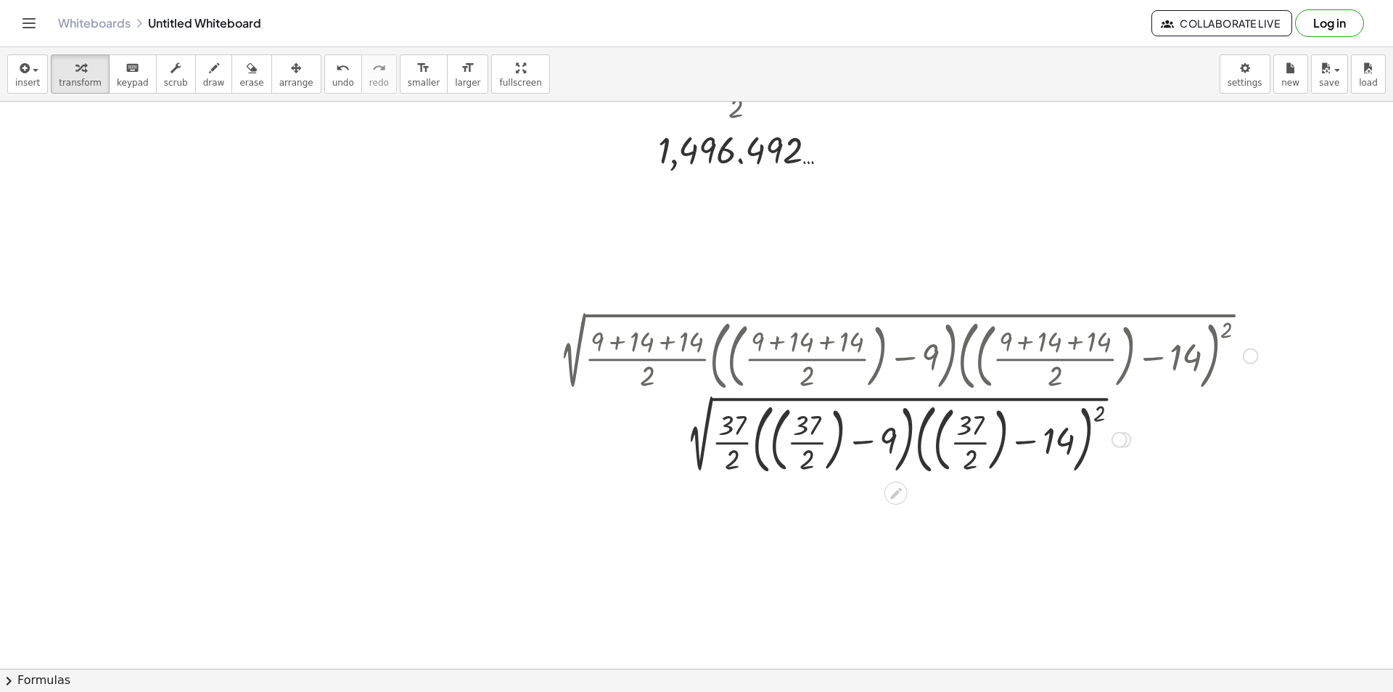
click at [840, 433] on div at bounding box center [904, 437] width 721 height 83
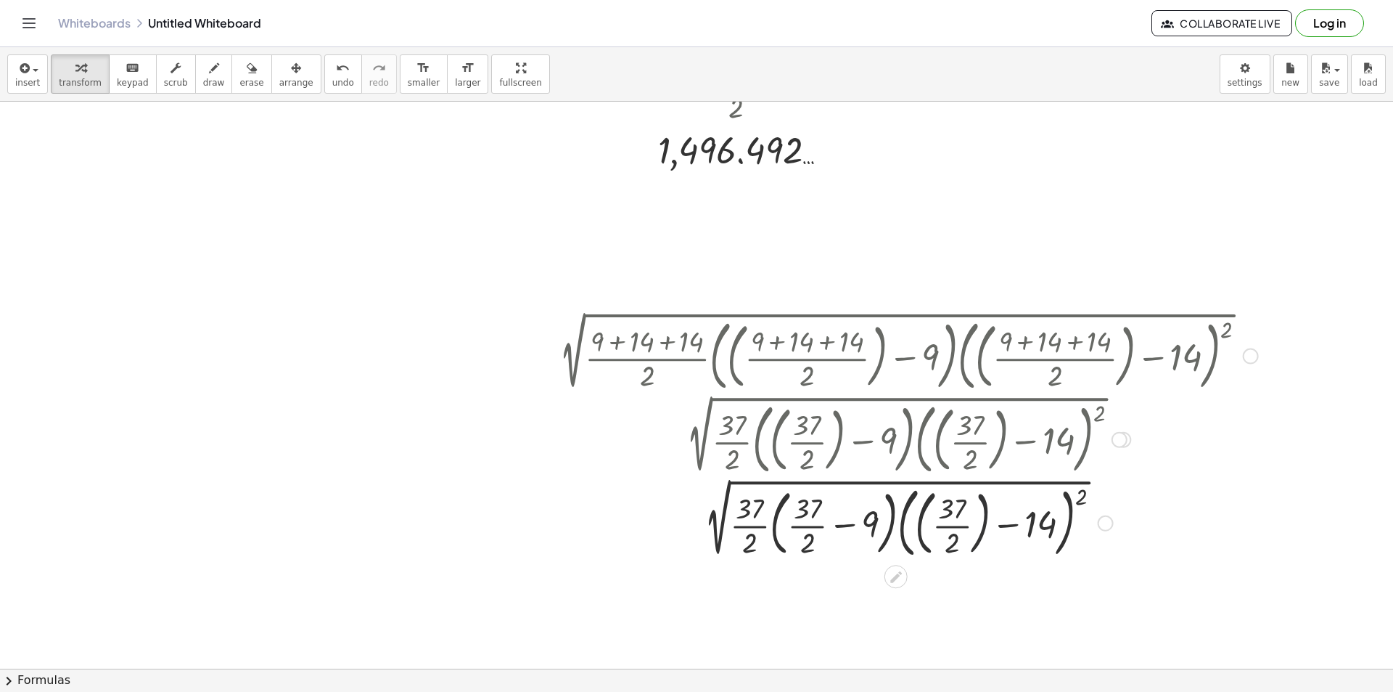
click at [985, 511] on div at bounding box center [904, 521] width 721 height 83
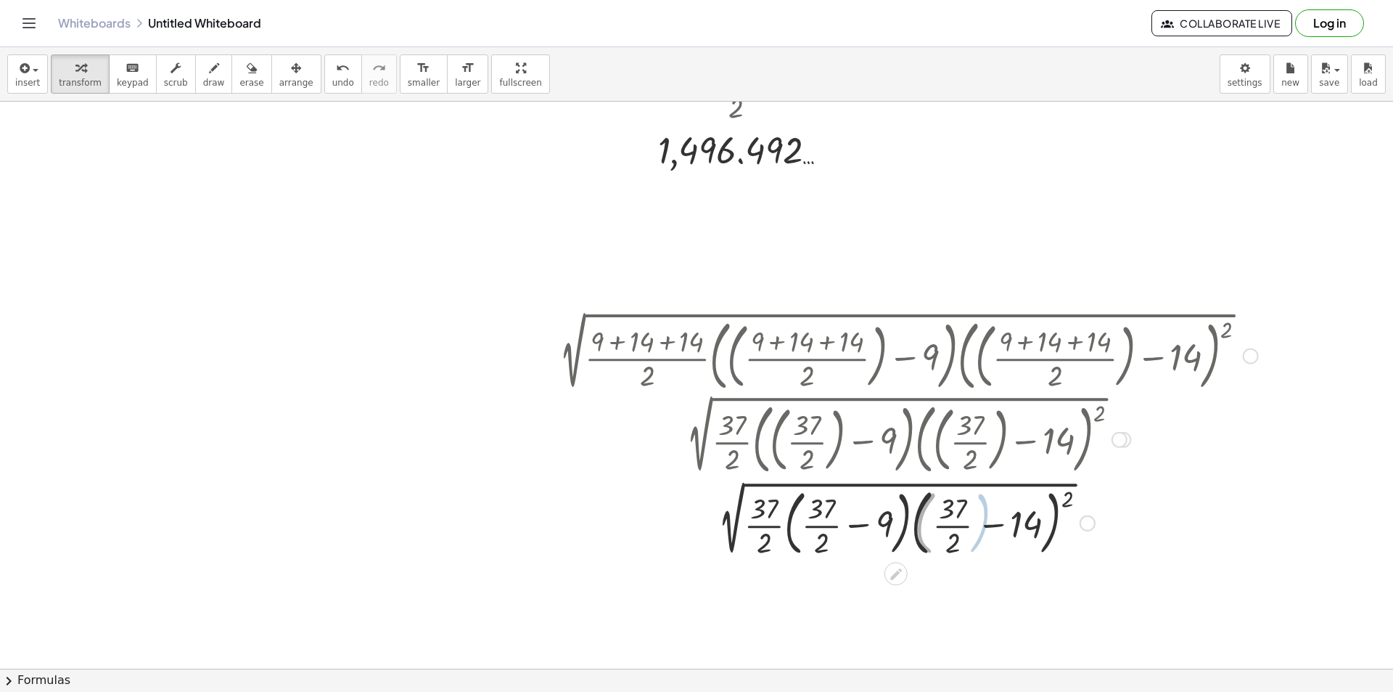
click at [1007, 521] on div at bounding box center [904, 522] width 721 height 78
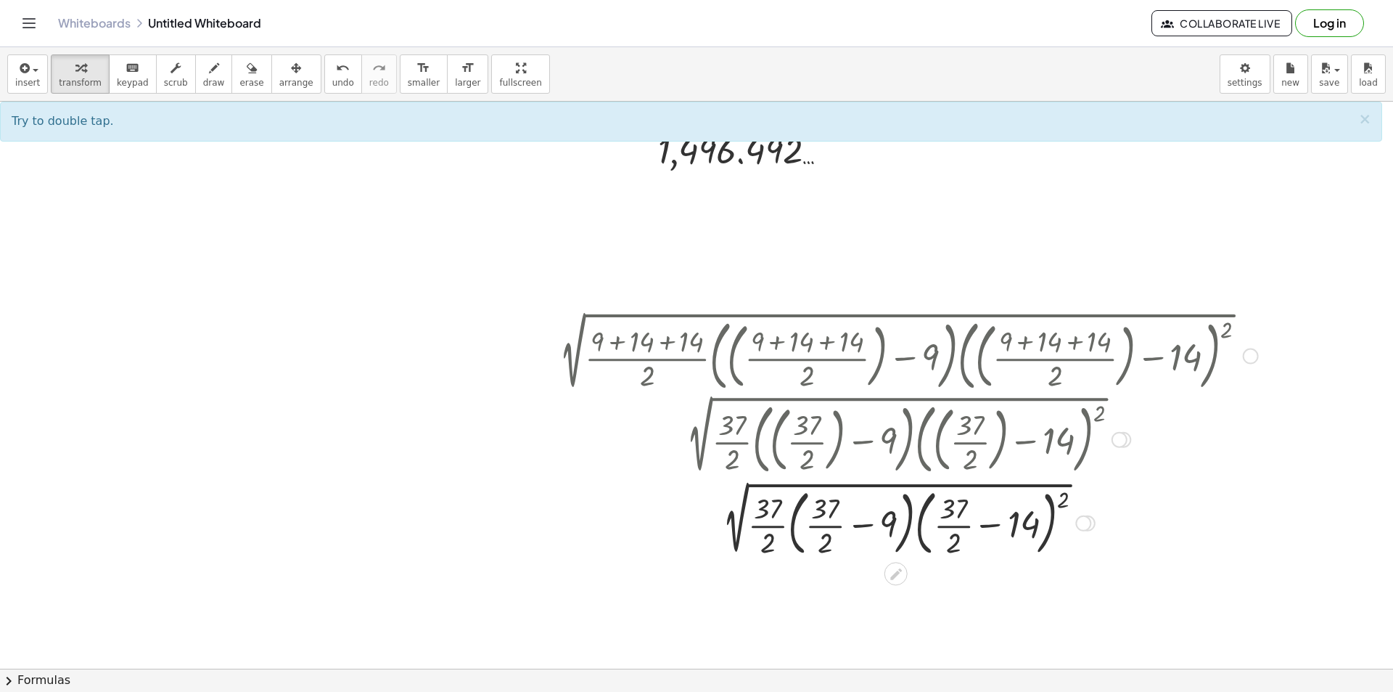
click at [1070, 499] on div at bounding box center [904, 522] width 721 height 78
click at [952, 528] on div at bounding box center [904, 522] width 721 height 78
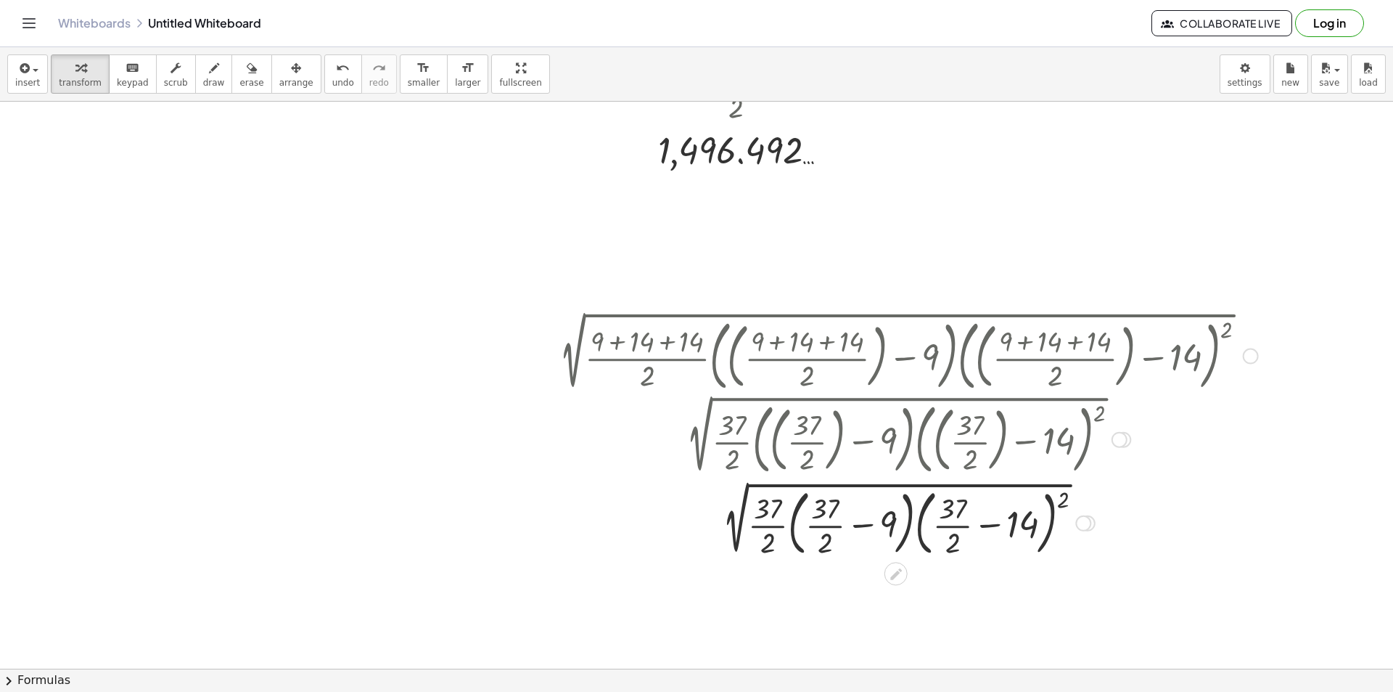
click at [952, 528] on div at bounding box center [904, 522] width 721 height 78
click at [814, 525] on div at bounding box center [904, 522] width 721 height 78
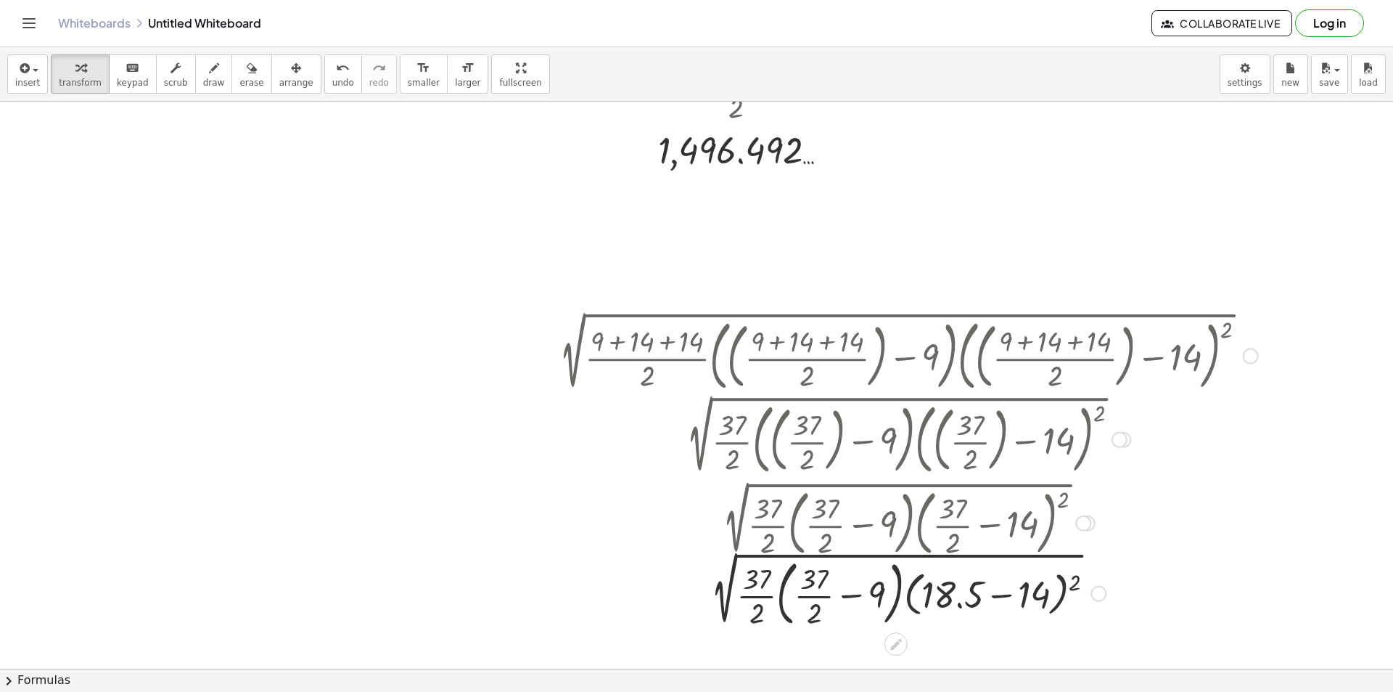
click at [814, 525] on div at bounding box center [905, 522] width 698 height 78
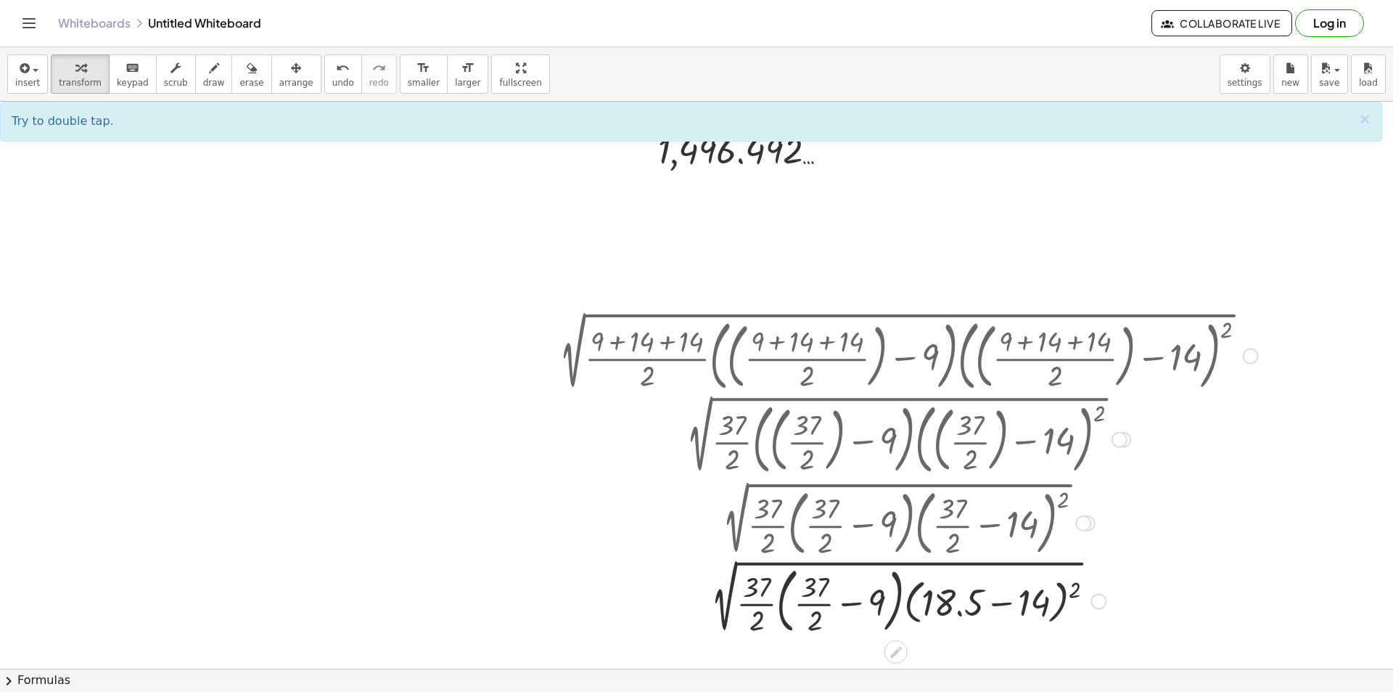
click at [816, 603] on div at bounding box center [904, 600] width 721 height 78
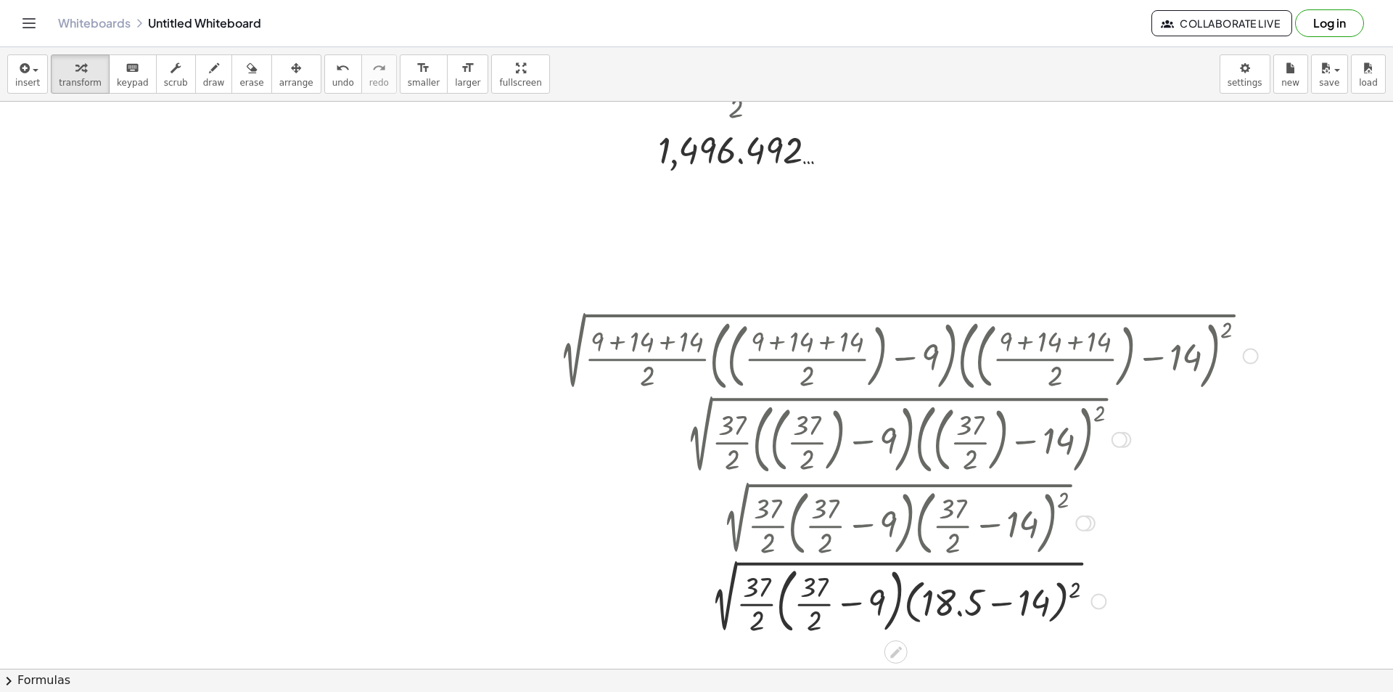
click at [816, 603] on div at bounding box center [904, 600] width 721 height 78
click at [764, 606] on div at bounding box center [904, 599] width 721 height 73
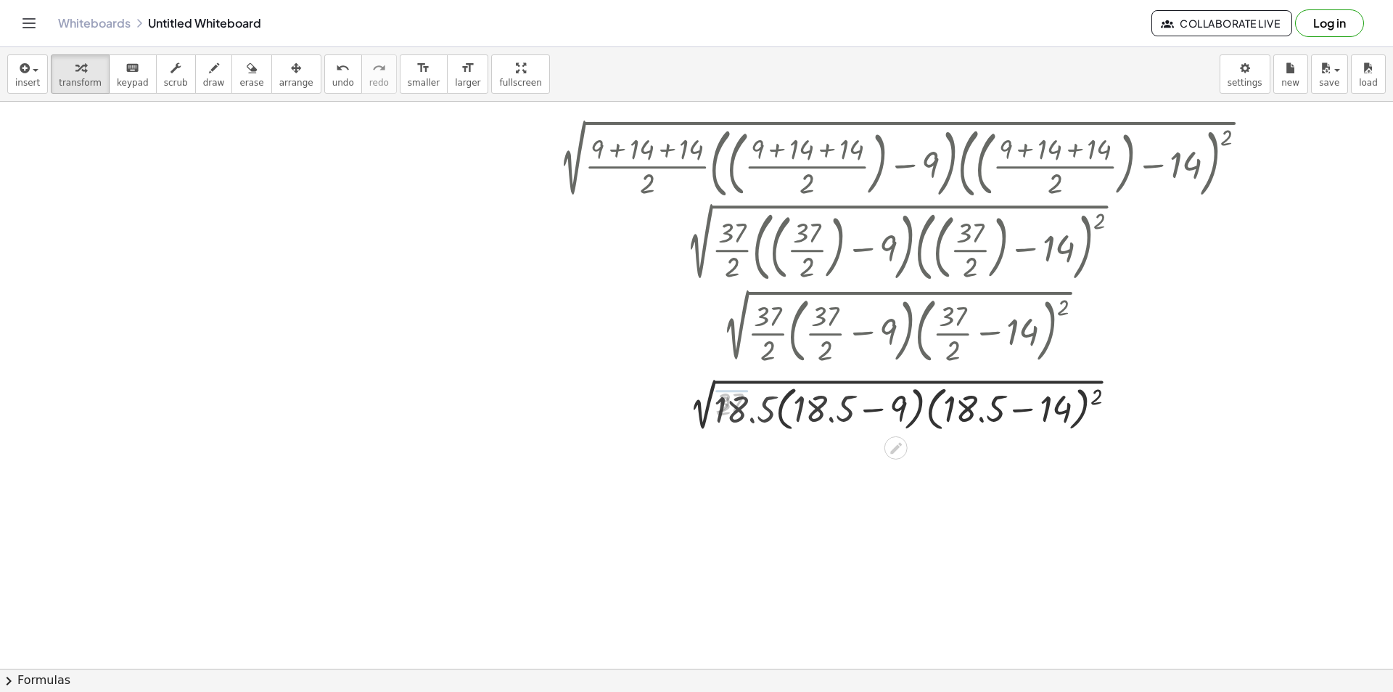
scroll to position [1097, 0]
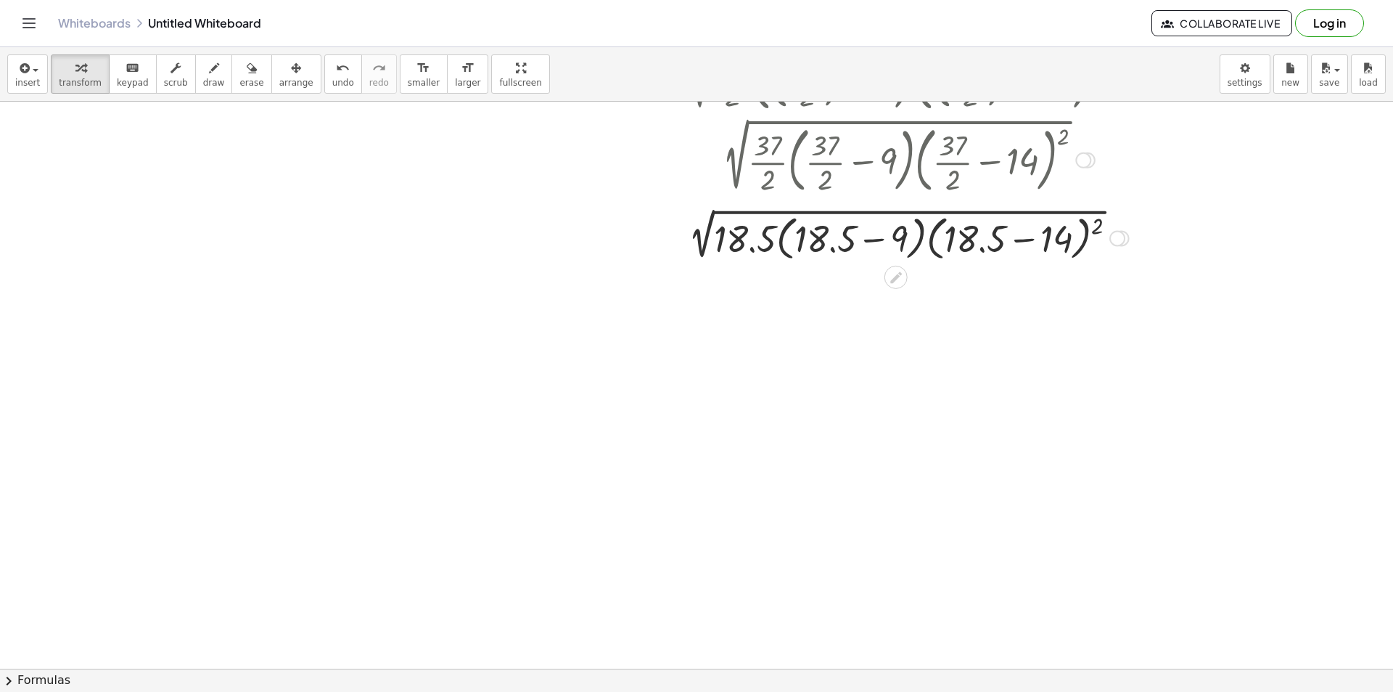
click at [875, 236] on div at bounding box center [904, 237] width 721 height 55
click at [1011, 237] on div at bounding box center [904, 237] width 721 height 55
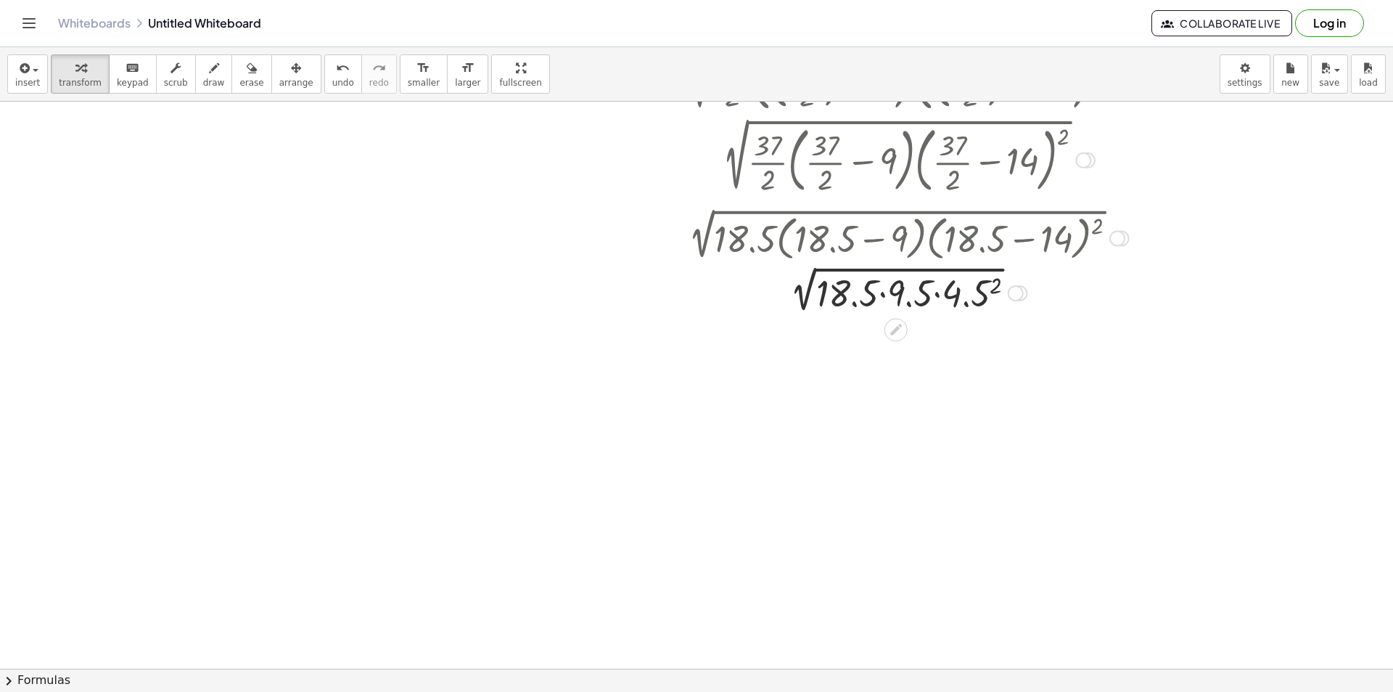
click at [994, 287] on div at bounding box center [904, 291] width 721 height 49
click at [928, 297] on div at bounding box center [904, 291] width 721 height 49
click at [894, 293] on div at bounding box center [904, 291] width 721 height 49
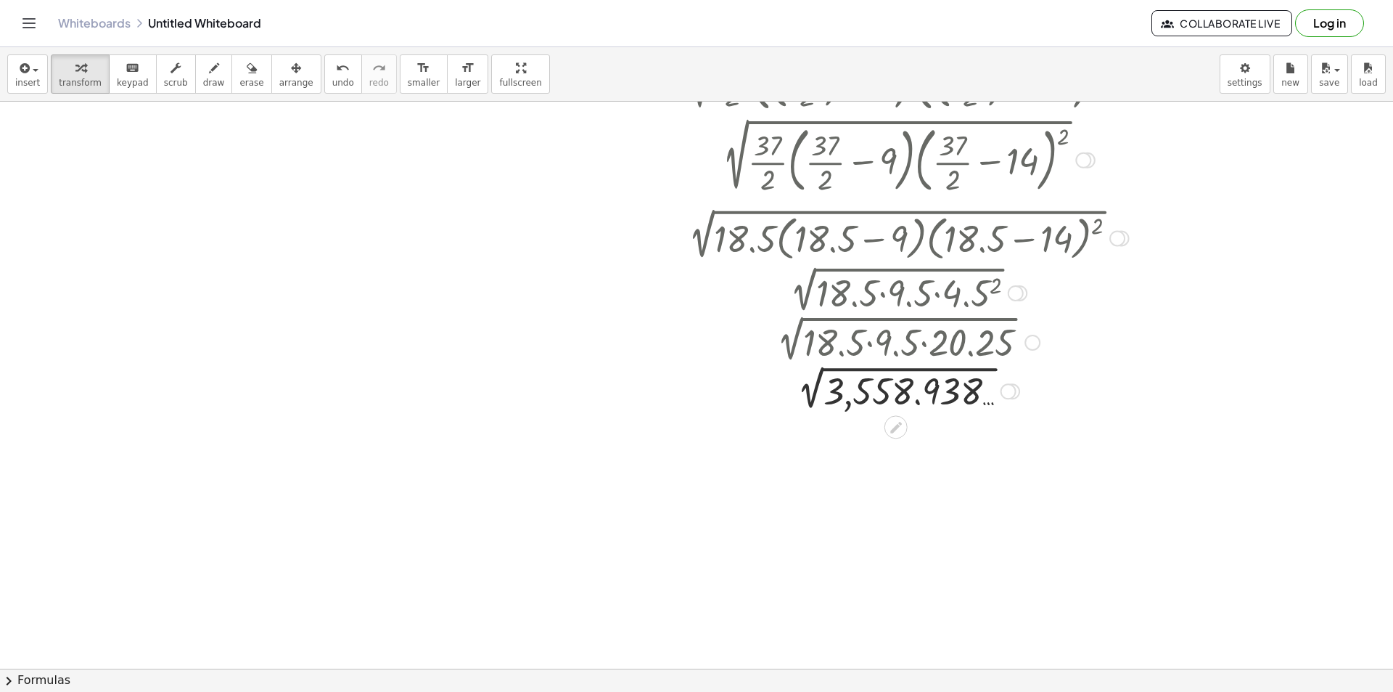
click at [819, 392] on div at bounding box center [904, 390] width 721 height 49
click at [970, 440] on div at bounding box center [971, 438] width 16 height 16
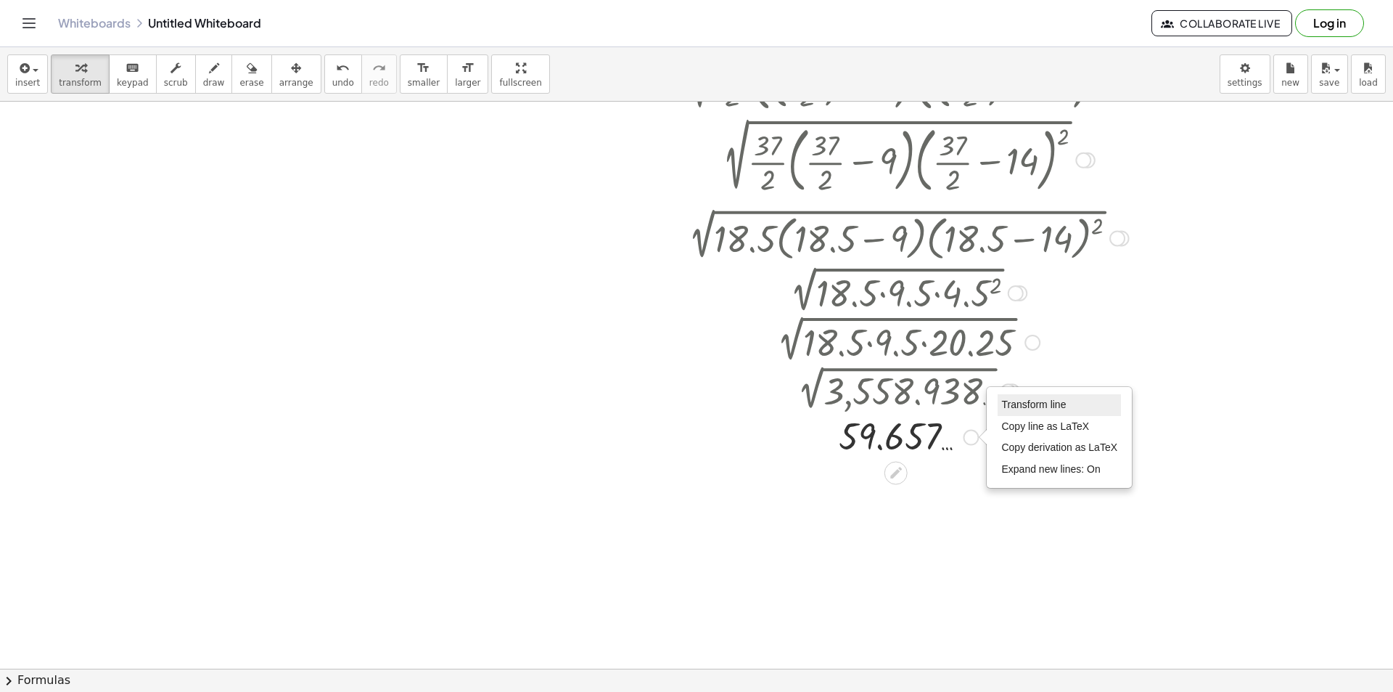
click at [1020, 404] on span "Transform line" at bounding box center [1034, 404] width 65 height 12
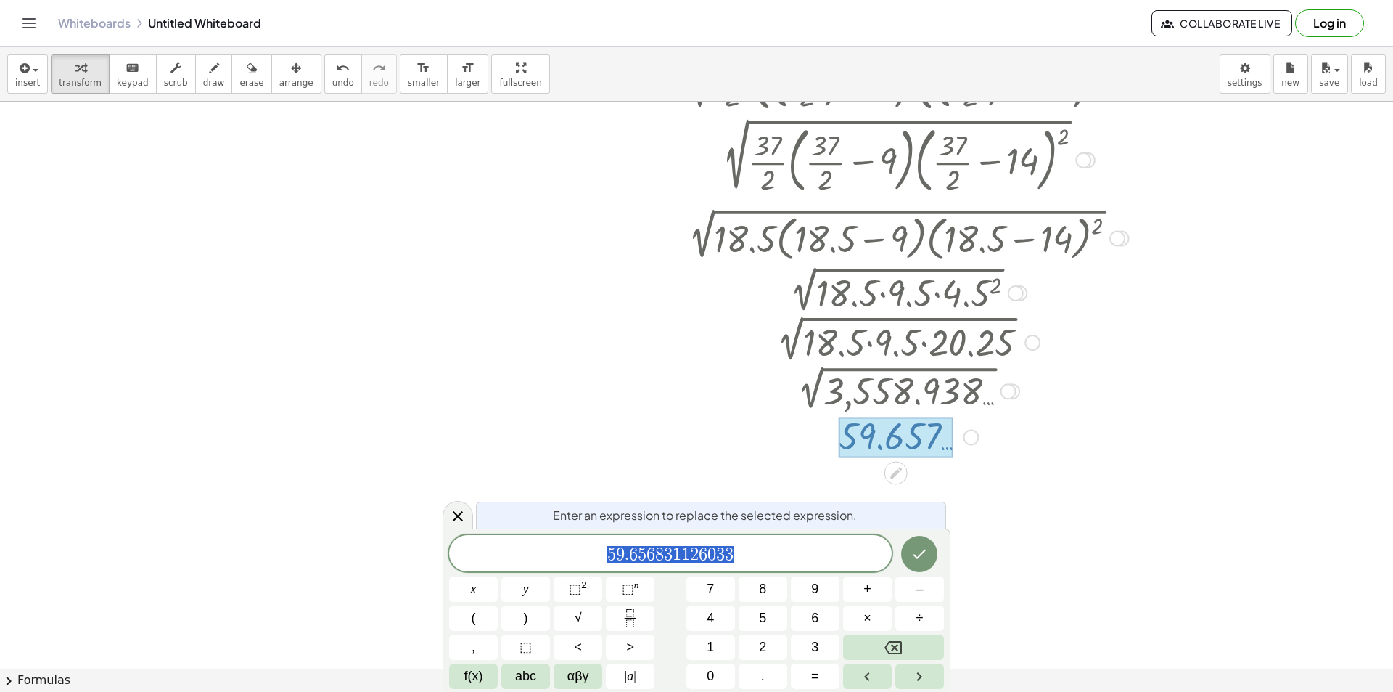
scroll to position [0, 0]
click at [446, 515] on div at bounding box center [458, 515] width 30 height 28
